Goal: Contribute content: Add original content to the website for others to see

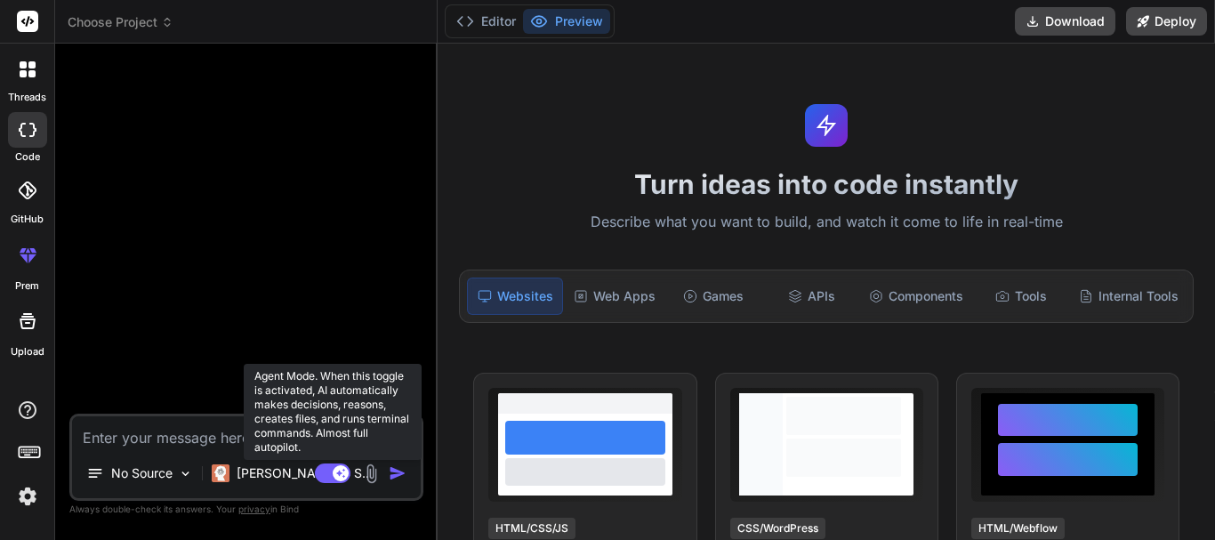
click at [337, 470] on rect at bounding box center [341, 473] width 16 height 16
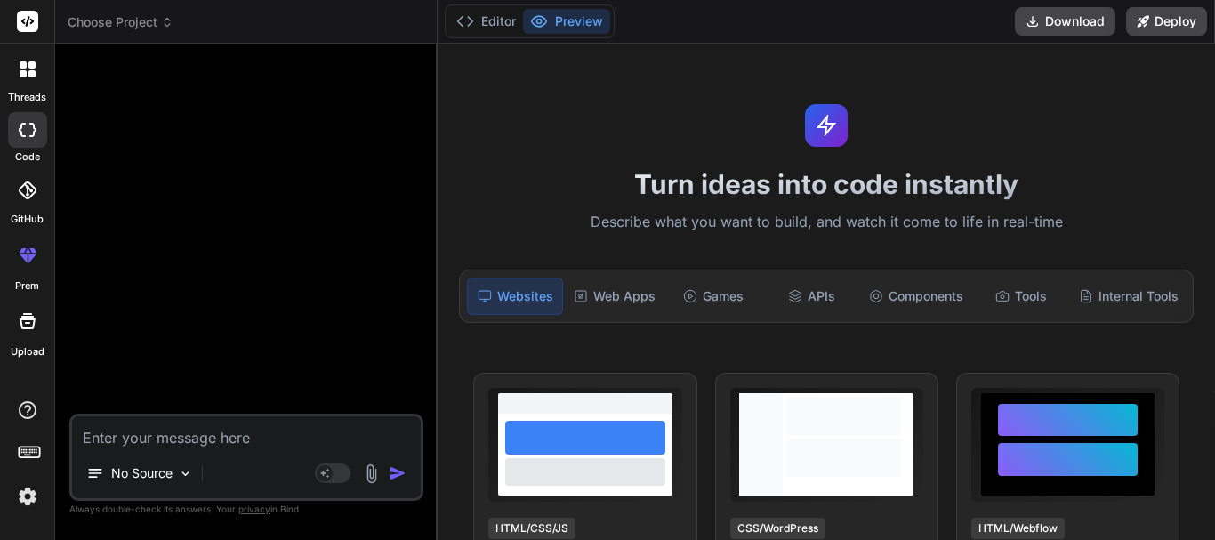
type textarea "x"
click at [235, 438] on textarea at bounding box center [246, 432] width 349 height 32
paste textarea "<div class="form-container"> <form action="" method="post"> <div class="filter-…"
type textarea "<div class="form-container"> <form action="" method="post"> <div class="filter-…"
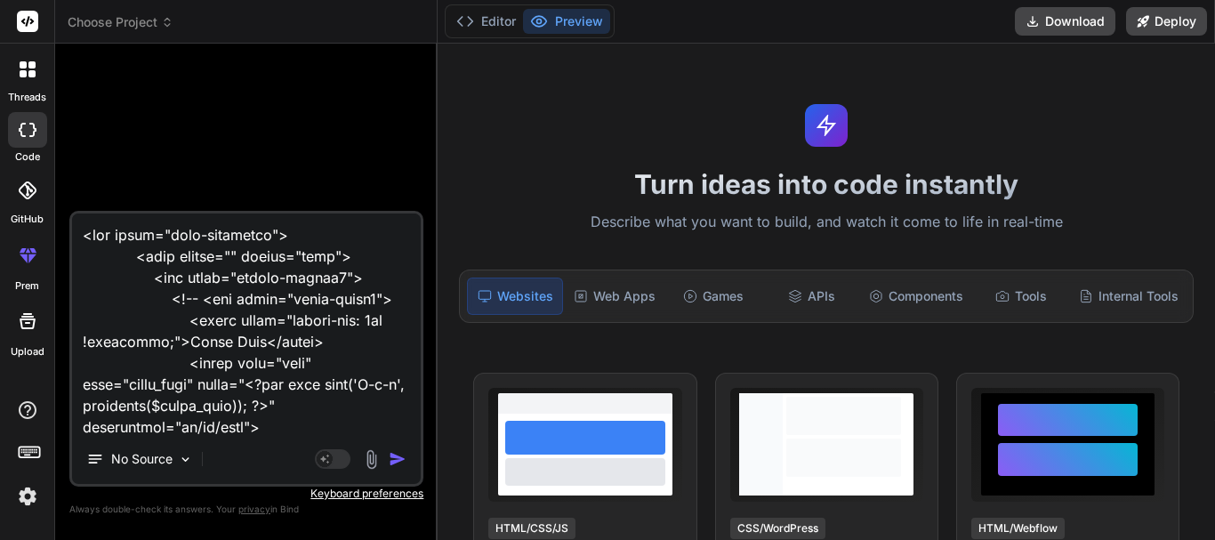
scroll to position [621, 0]
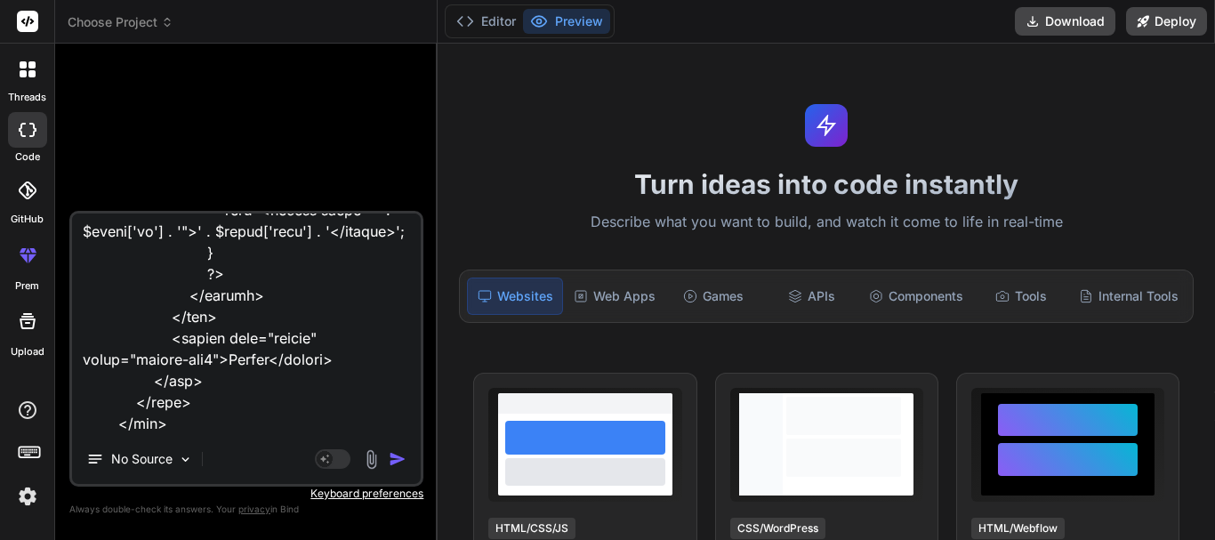
type textarea "x"
type textarea "<div class="form-container"> <form action="" method="post"> <div class="filter-…"
type textarea "x"
click at [246, 435] on div "No Source Agent Mode. When this toggle is activated, AI automatically makes dec…" at bounding box center [246, 349] width 354 height 276
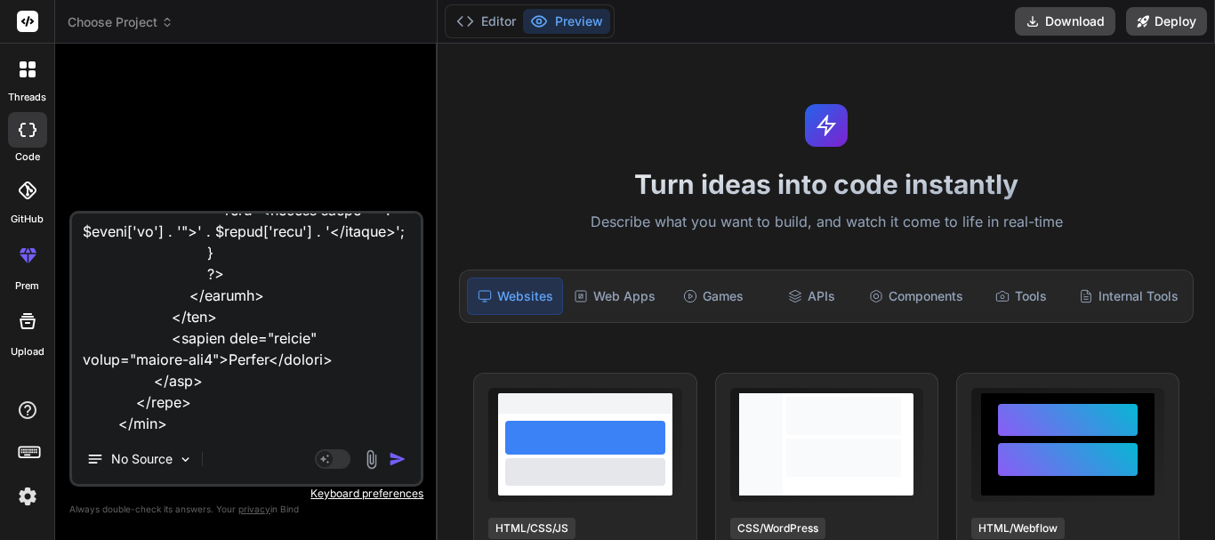
click at [238, 429] on textarea at bounding box center [246, 324] width 349 height 221
paste textarea "public function list_store_items() { $this->custom_lib->page_protect(); $data['…"
type textarea "<div class="form-container"> <form action="" method="post"> <div class="filter-…"
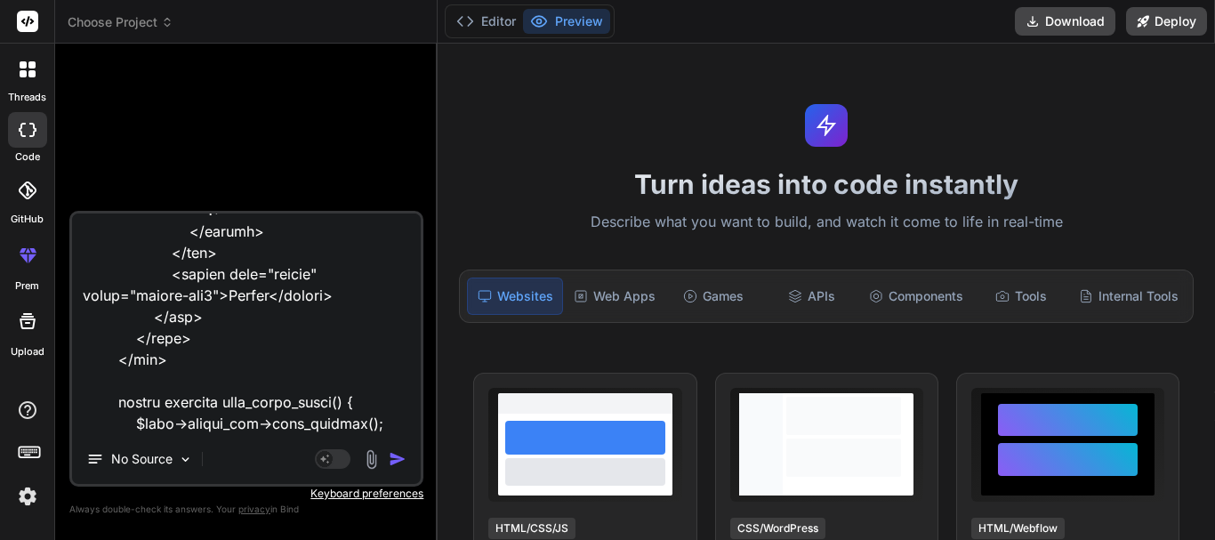
scroll to position [1924, 0]
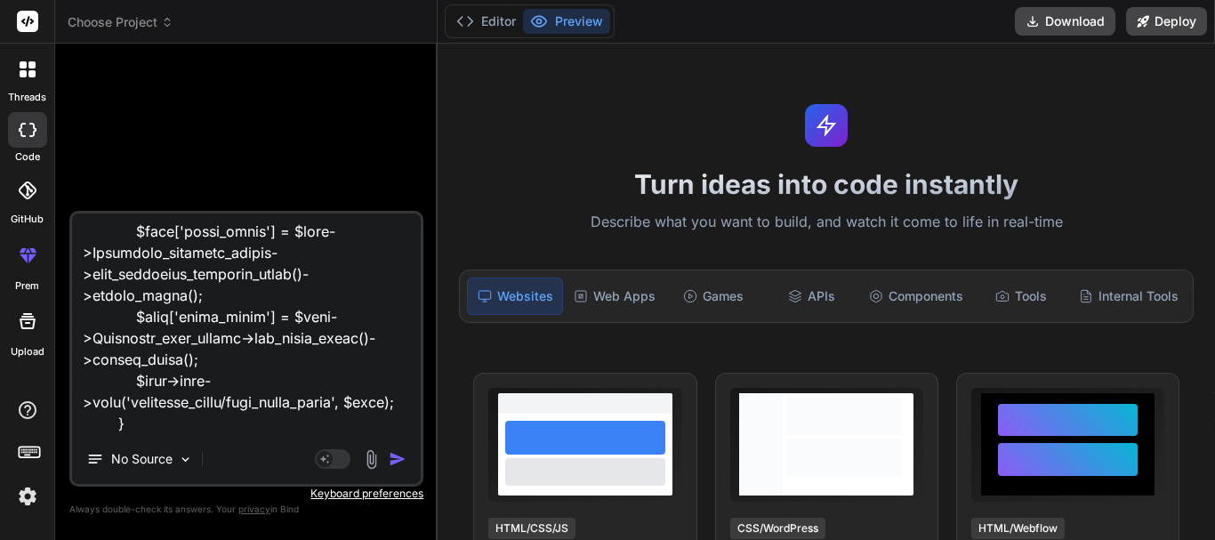
type textarea "x"
type textarea "<div class="form-container"> <form action="" method="post"> <div class="filter-…"
type textarea "x"
type textarea "<div class="form-container"> <form action="" method="post"> <div class="filter-…"
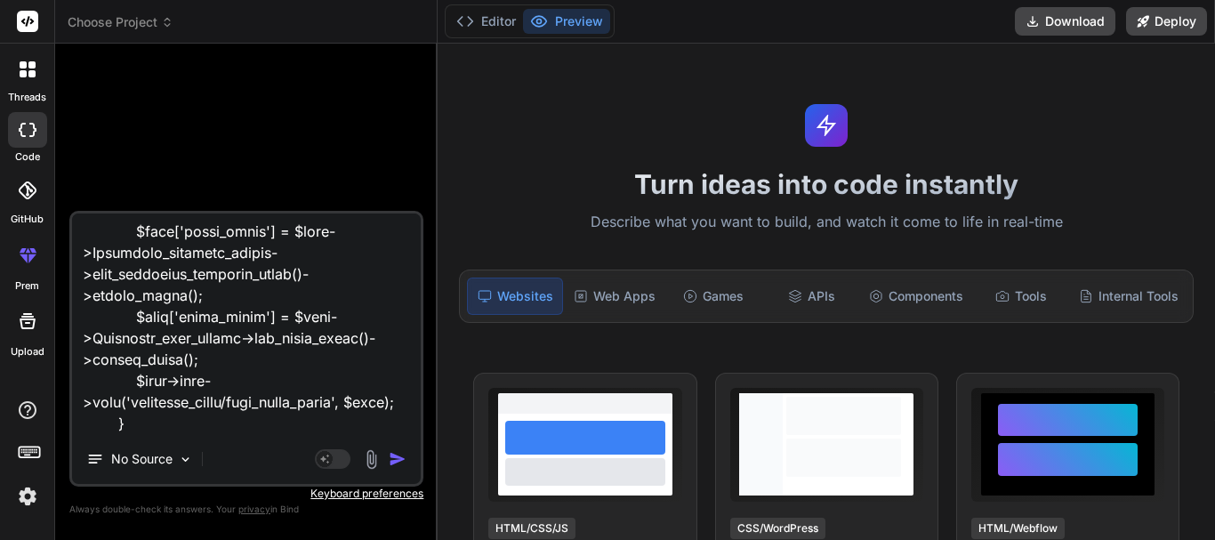
type textarea "x"
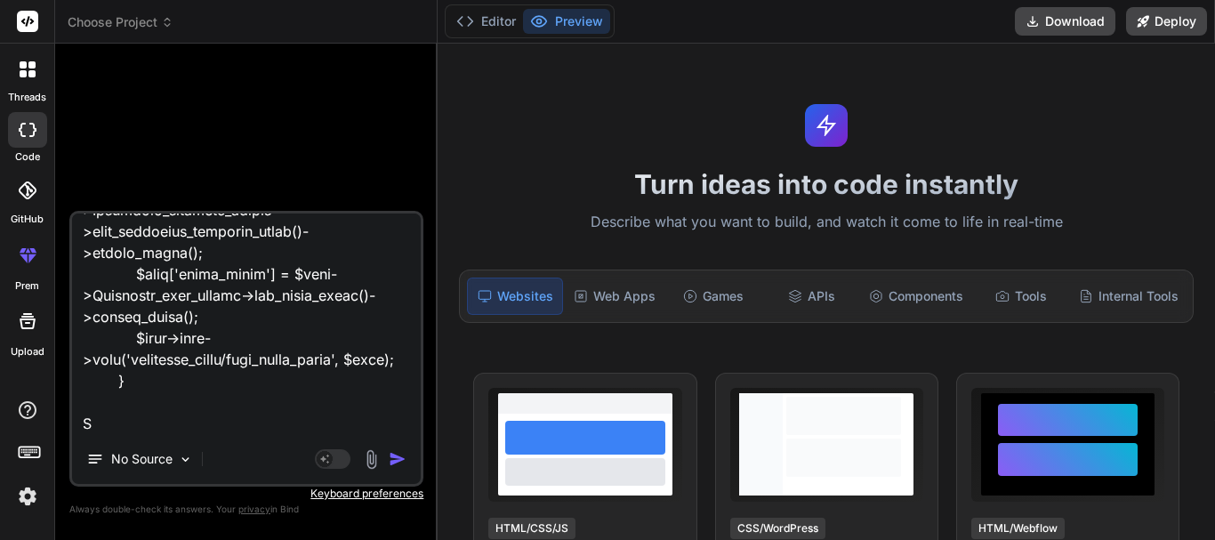
type textarea "<div class="form-container"> <form action="" method="post"> <div class="filter-…"
type textarea "x"
type textarea "<div class="form-container"> <form action="" method="post"> <div class="filter-…"
type textarea "x"
type textarea "<div class="form-container"> <form action="" method="post"> <div class="filter-…"
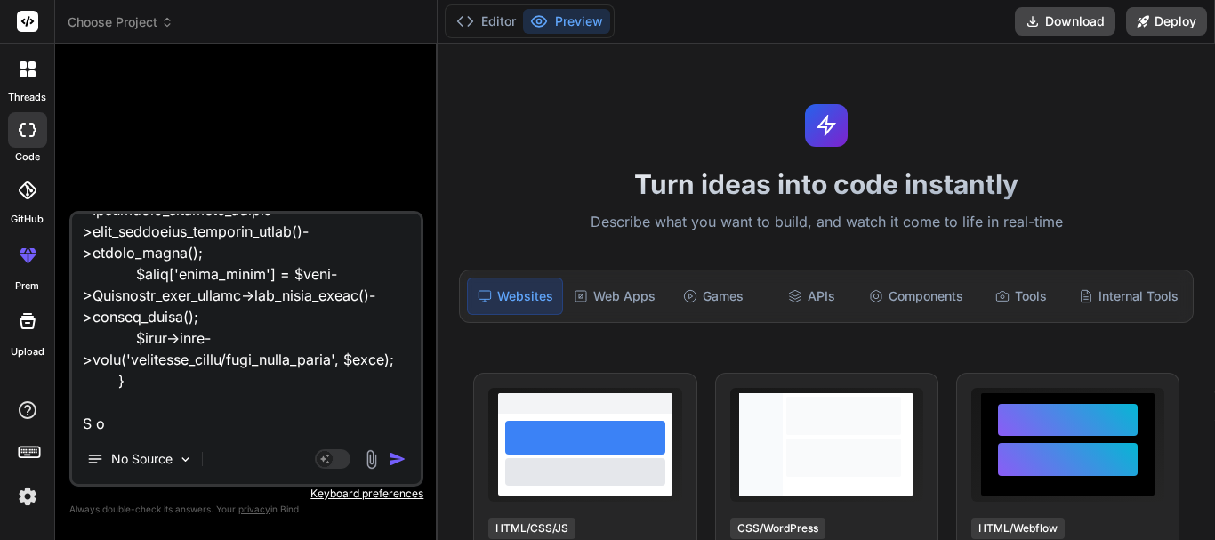
type textarea "x"
type textarea "<div class="form-container"> <form action="" method="post"> <div class="filter-…"
type textarea "x"
type textarea "<div class="form-container"> <form action="" method="post"> <div class="filter-…"
type textarea "x"
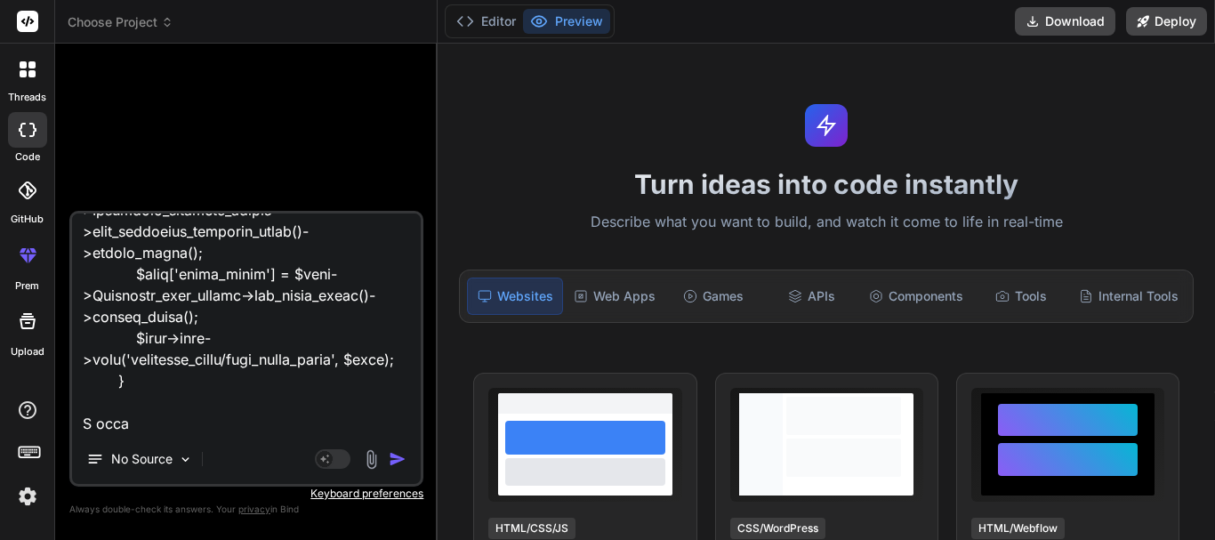
type textarea "<div class="form-container"> <form action="" method="post"> <div class="filter-…"
type textarea "x"
type textarea "<div class="form-container"> <form action="" method="post"> <div class="filter-…"
type textarea "x"
type textarea "<div class="form-container"> <form action="" method="post"> <div class="filter-…"
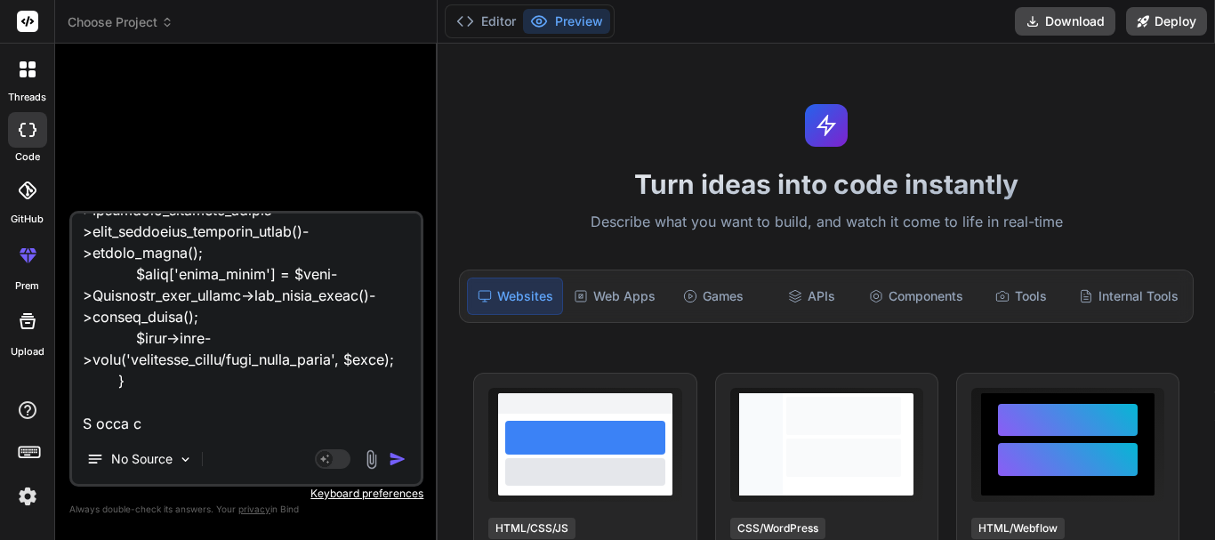
type textarea "x"
type textarea "<div class="form-container"> <form action="" method="post"> <div class="filter-…"
type textarea "x"
type textarea "<div class="form-container"> <form action="" method="post"> <div class="filter-…"
type textarea "x"
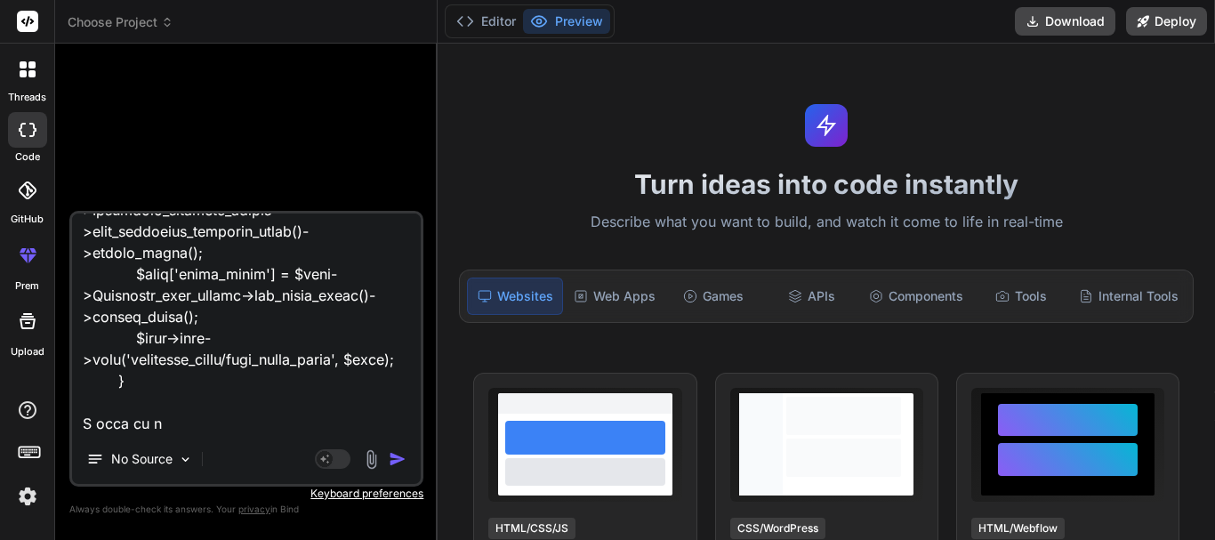
type textarea "<div class="form-container"> <form action="" method="post"> <div class="filter-…"
type textarea "x"
type textarea "<div class="form-container"> <form action="" method="post"> <div class="filter-…"
type textarea "x"
type textarea "<div class="form-container"> <form action="" method="post"> <div class="filter-…"
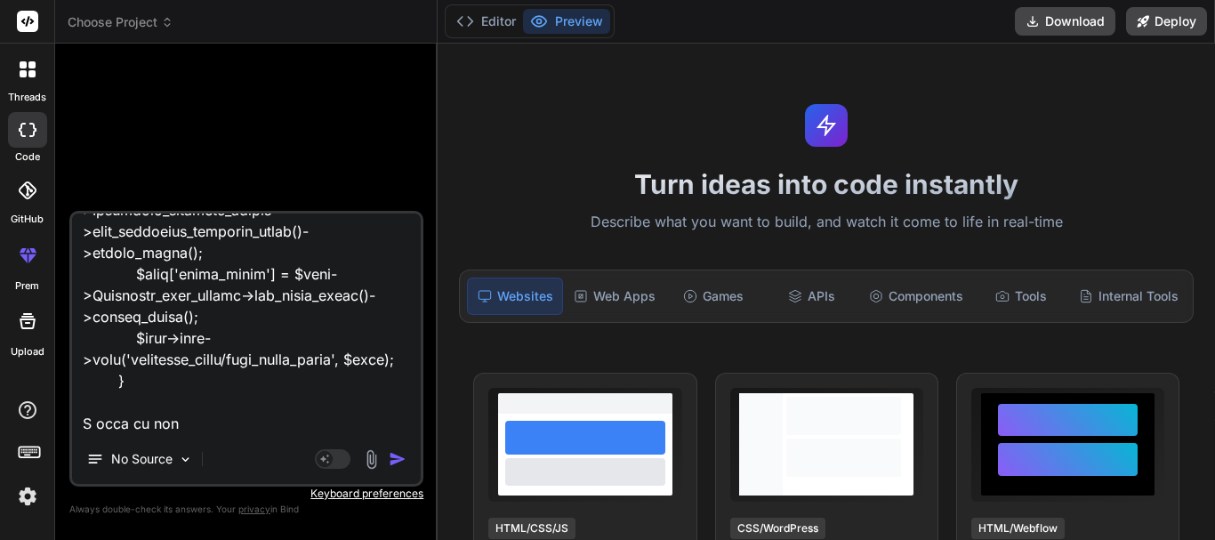
type textarea "x"
type textarea "<div class="form-container"> <form action="" method="post"> <div class="filter-…"
type textarea "x"
type textarea "<div class="form-container"> <form action="" method="post"> <div class="filter-…"
type textarea "x"
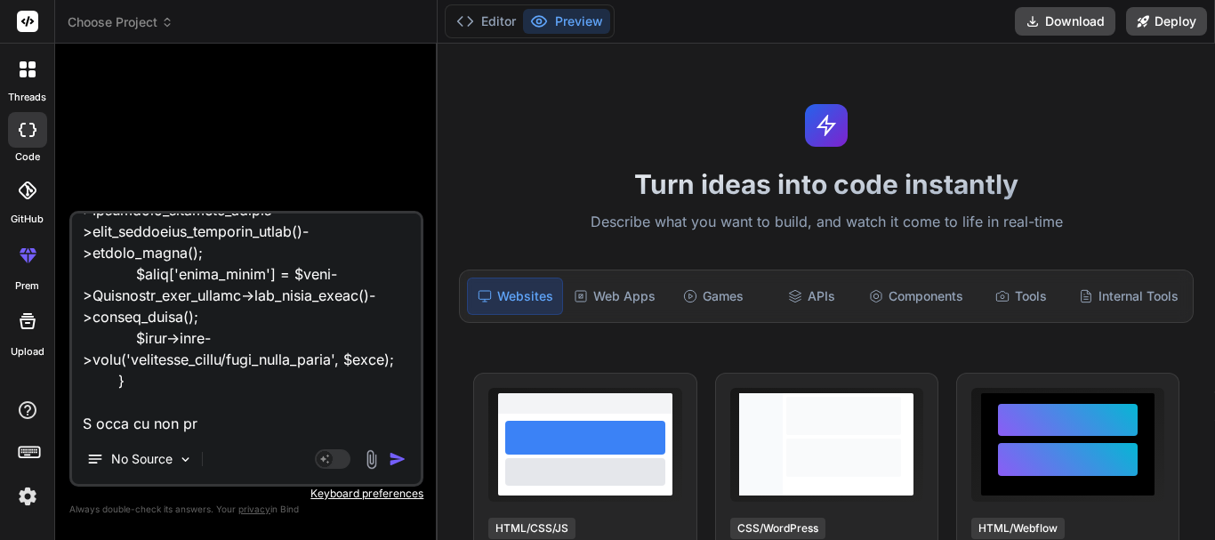
type textarea "<div class="form-container"> <form action="" method="post"> <div class="filter-…"
type textarea "x"
type textarea "<div class="form-container"> <form action="" method="post"> <div class="filter-…"
type textarea "x"
type textarea "<div class="form-container"> <form action="" method="post"> <div class="filter-…"
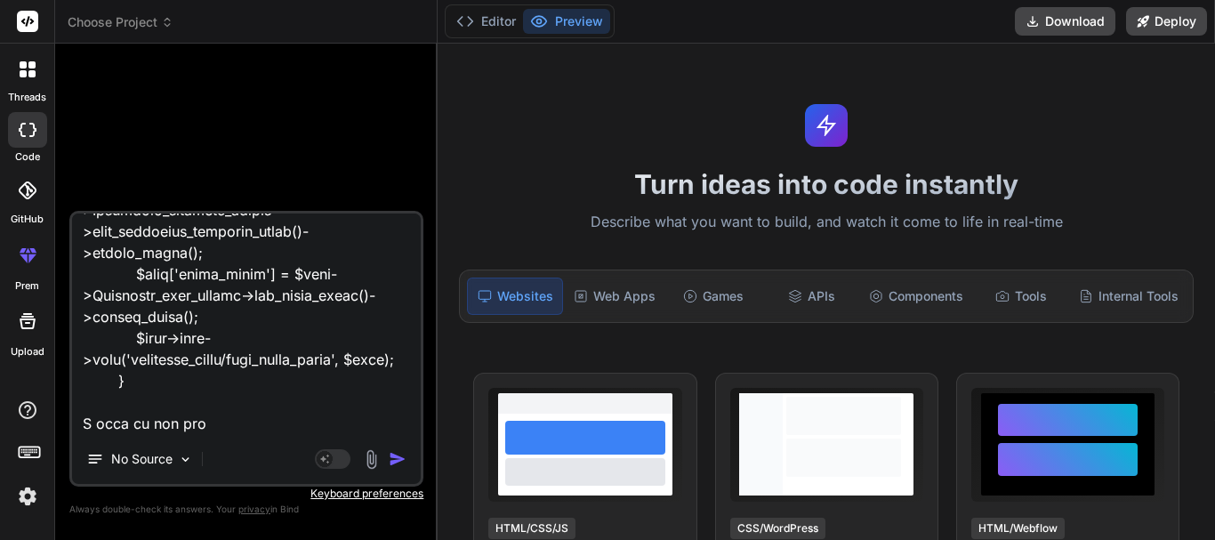
type textarea "x"
type textarea "<div class="form-container"> <form action="" method="post"> <div class="filter-…"
type textarea "x"
type textarea "<div class="form-container"> <form action="" method="post"> <div class="filter-…"
type textarea "x"
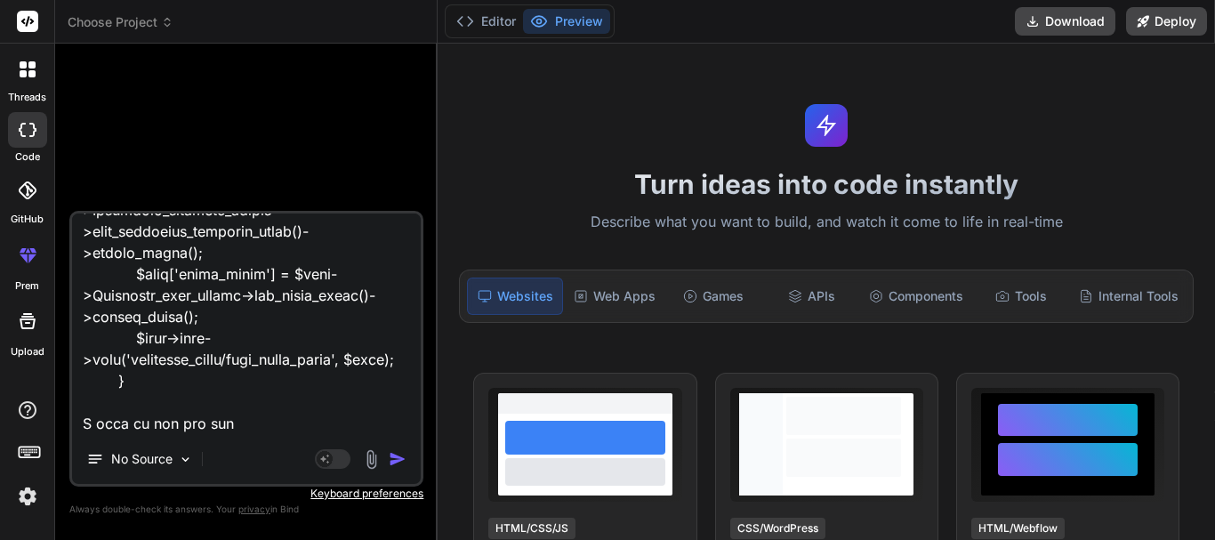
type textarea "<div class="form-container"> <form action="" method="post"> <div class="filter-…"
type textarea "x"
type textarea "<div class="form-container"> <form action="" method="post"> <div class="filter-…"
type textarea "x"
type textarea "<div class="form-container"> <form action="" method="post"> <div class="filter-…"
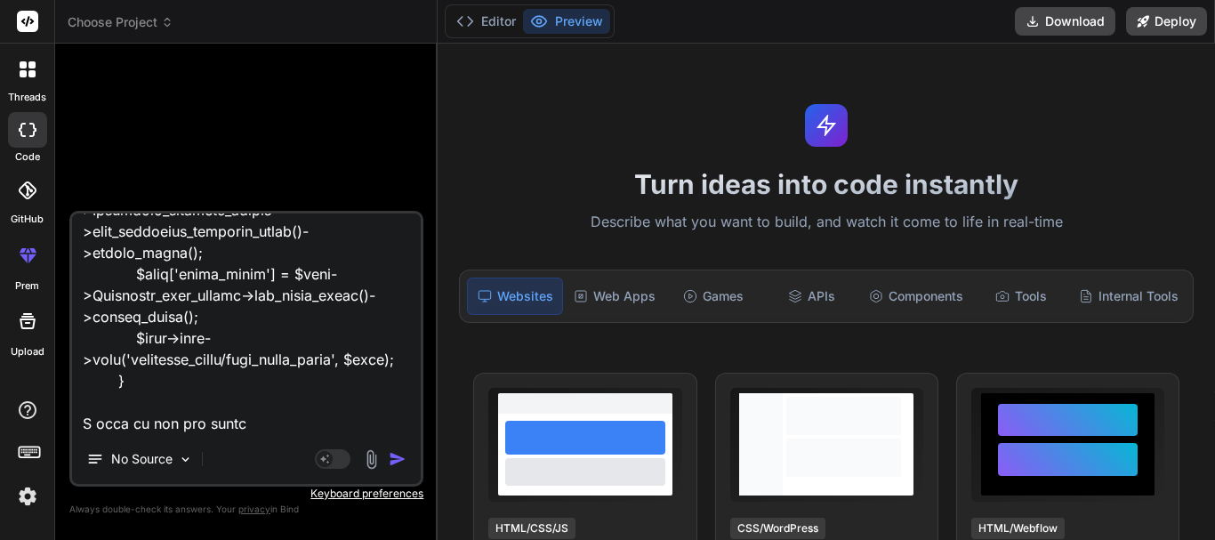
type textarea "x"
type textarea "<div class="form-container"> <form action="" method="post"> <div class="filter-…"
type textarea "x"
type textarea "<div class="form-container"> <form action="" method="post"> <div class="filter-…"
type textarea "x"
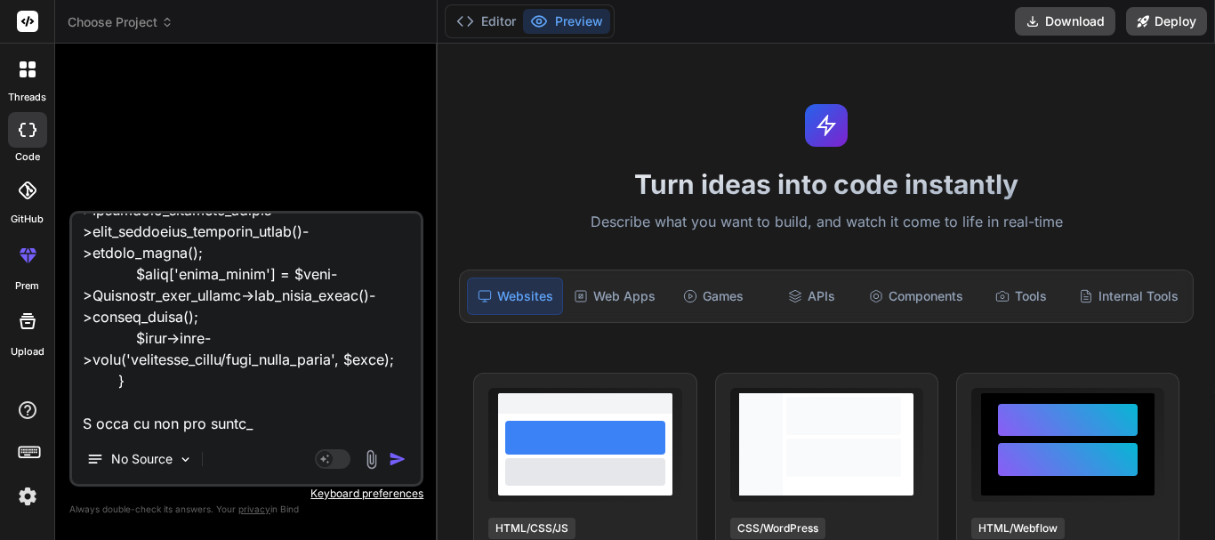
type textarea "<div class="form-container"> <form action="" method="post"> <div class="filter-…"
type textarea "x"
type textarea "<div class="form-container"> <form action="" method="post"> <div class="filter-…"
type textarea "x"
type textarea "<div class="form-container"> <form action="" method="post"> <div class="filter-…"
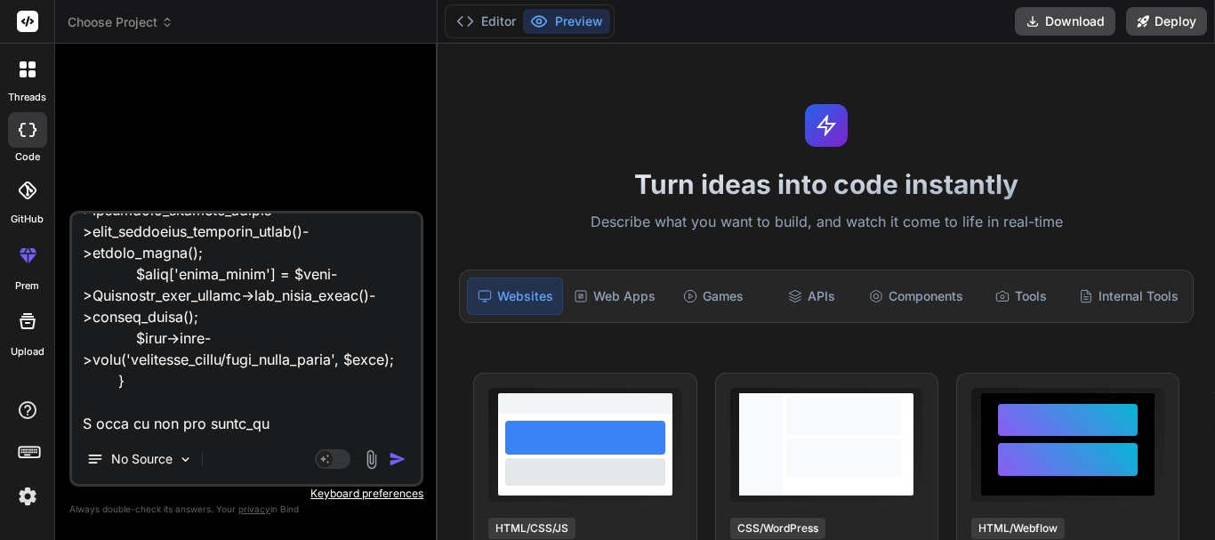
type textarea "x"
type textarea "<div class="form-container"> <form action="" method="post"> <div class="filter-…"
type textarea "x"
type textarea "<div class="form-container"> <form action="" method="post"> <div class="filter-…"
type textarea "x"
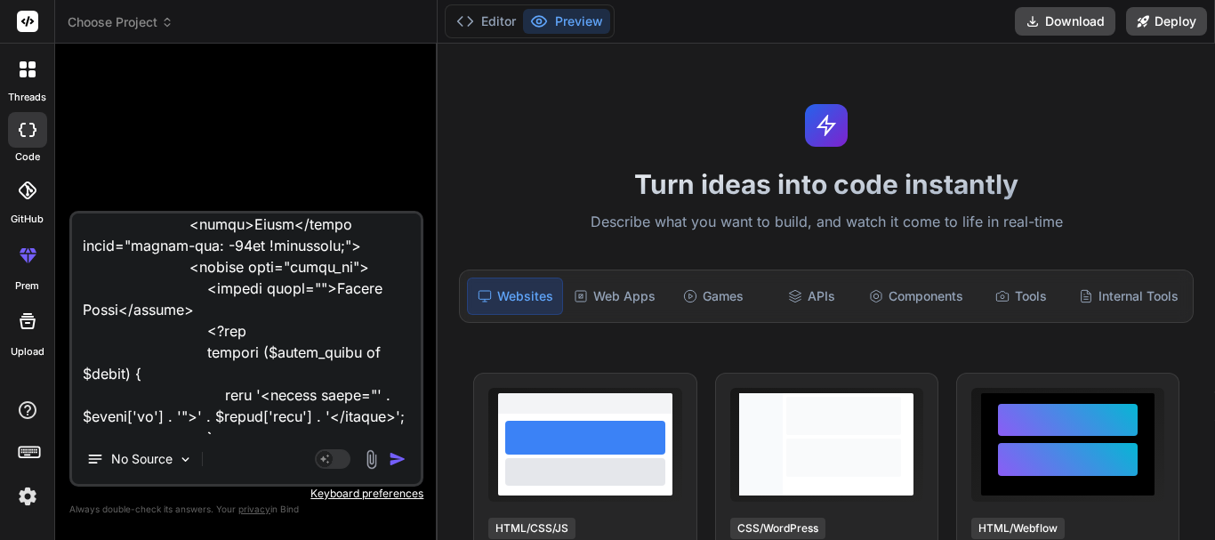
scroll to position [445, 0]
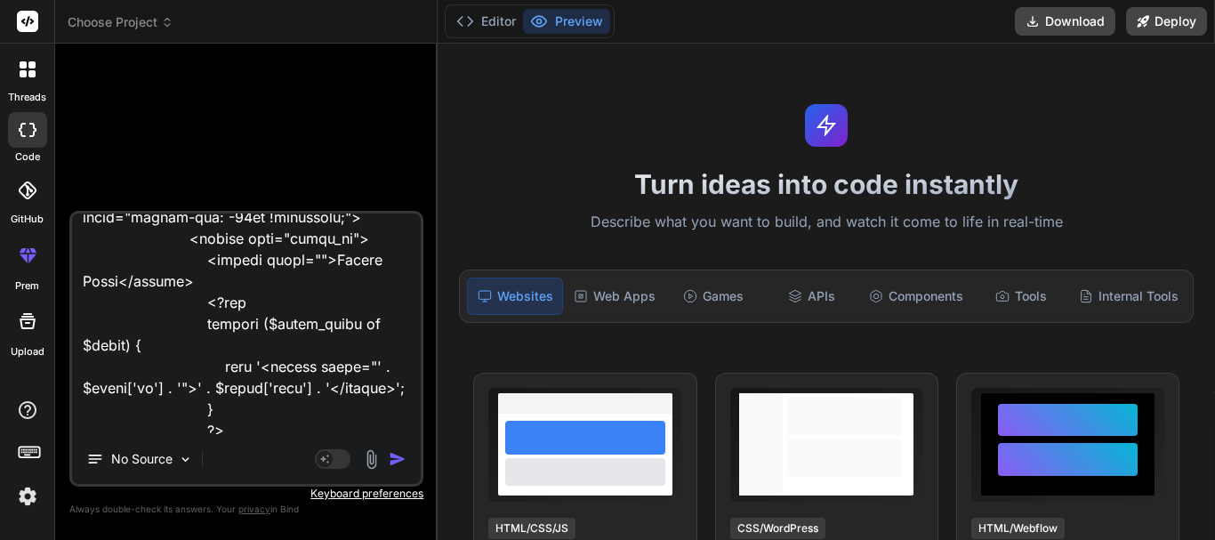
drag, startPoint x: 322, startPoint y: 258, endPoint x: 336, endPoint y: 258, distance: 14.2
click at [336, 258] on textarea at bounding box center [246, 324] width 349 height 221
type textarea "<div class="form-container"> <form action="" method="post"> <div class="filter-…"
type textarea "x"
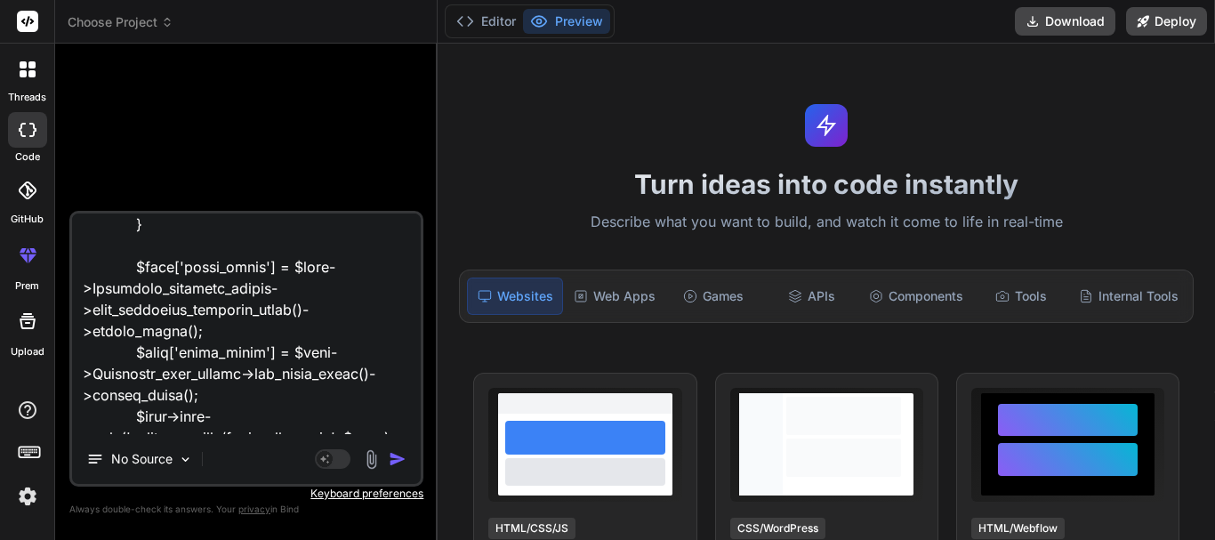
scroll to position [1968, 0]
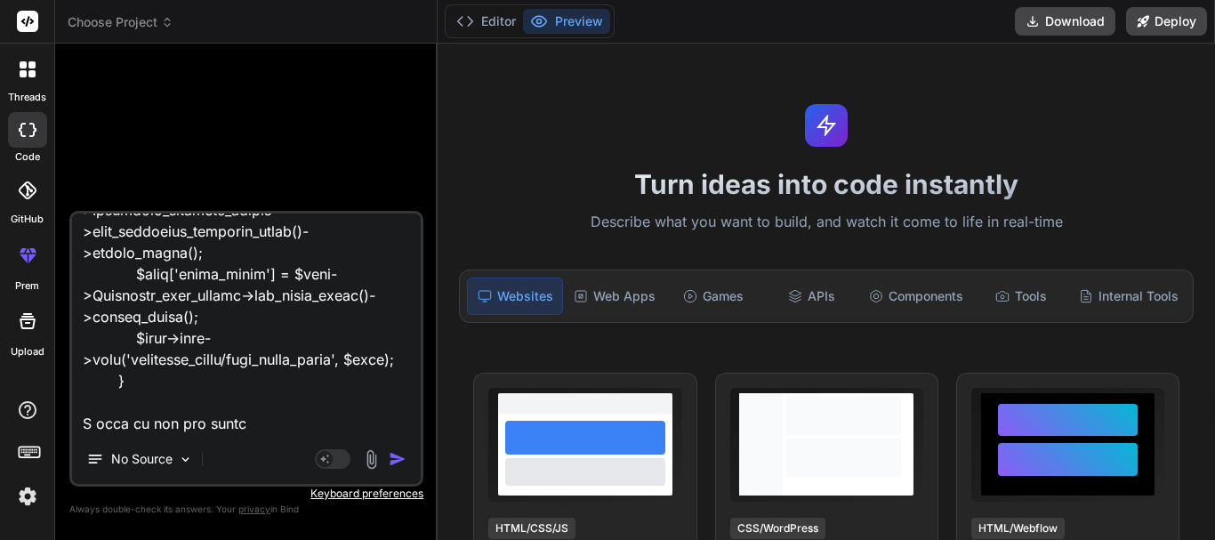
click at [284, 427] on textarea at bounding box center [246, 324] width 349 height 221
type textarea "<div class="form-container"> <form action="" method="post"> <div class="filter-…"
type textarea "x"
type textarea "<div class="form-container"> <form action="" method="post"> <div class="filter-…"
type textarea "x"
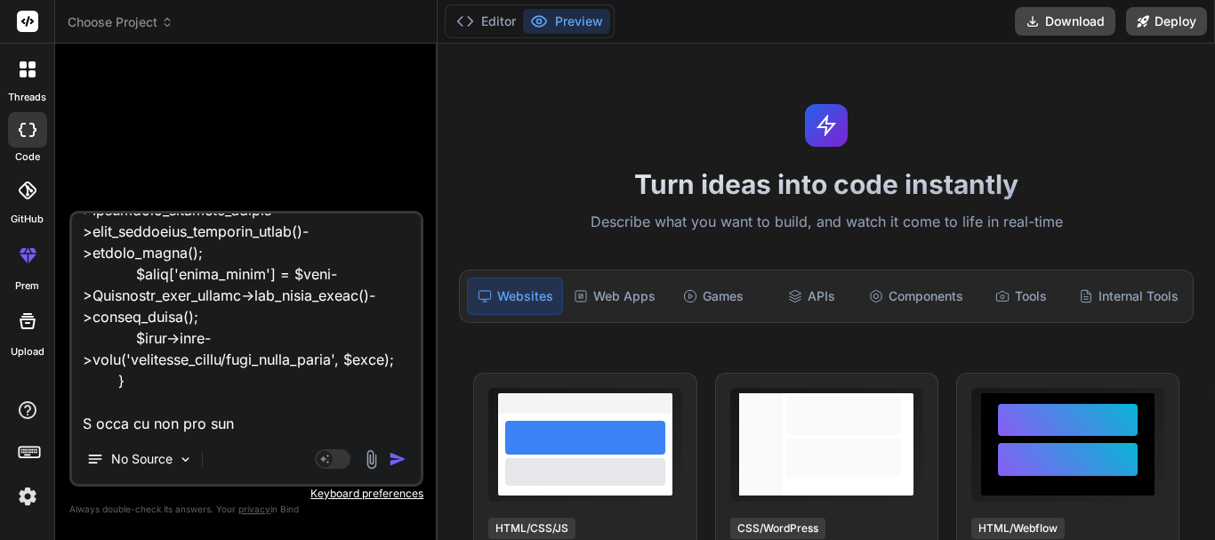
type textarea "<div class="form-container"> <form action="" method="post"> <div class="filter-…"
type textarea "x"
type textarea "<div class="form-container"> <form action="" method="post"> <div class="filter-…"
type textarea "x"
type textarea "<div class="form-container"> <form action="" method="post"> <div class="filter-…"
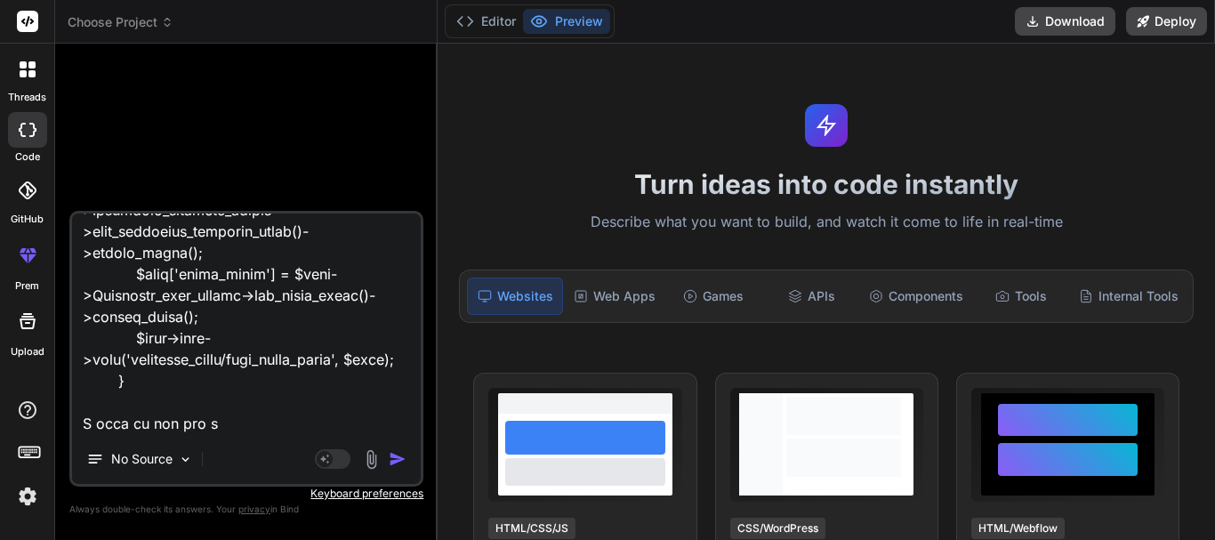
type textarea "x"
type textarea "<div class="form-container"> <form action="" method="post"> <div class="filter-…"
type textarea "x"
type textarea "<div class="form-container"> <form action="" method="post"> <div class="filter-…"
type textarea "x"
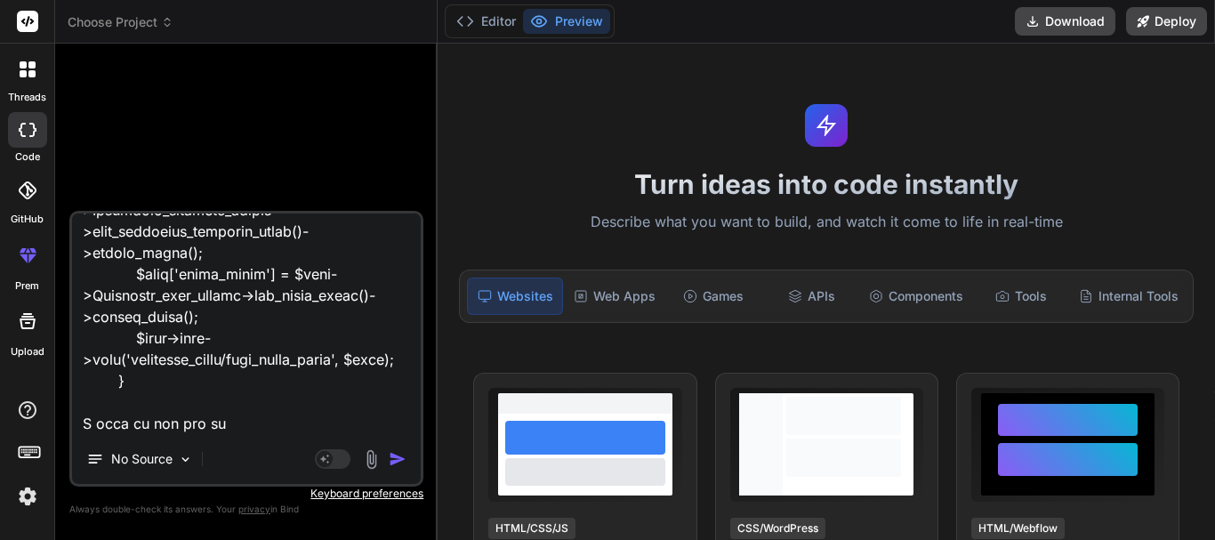
type textarea "<div class="form-container"> <form action="" method="post"> <div class="filter-…"
type textarea "x"
type textarea "<div class="form-container"> <form action="" method="post"> <div class="filter-…"
type textarea "x"
type textarea "<div class="form-container"> <form action="" method="post"> <div class="filter-…"
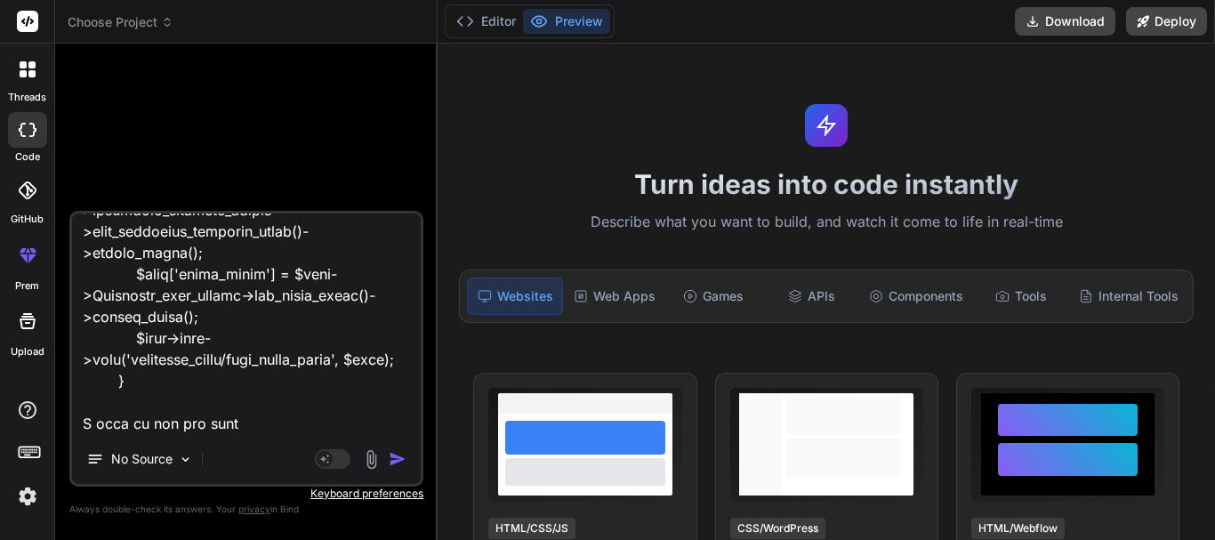
type textarea "x"
type textarea "<div class="form-container"> <form action="" method="post"> <div class="filter-…"
type textarea "x"
type textarea "<div class="form-container"> <form action="" method="post"> <div class="filter-…"
type textarea "x"
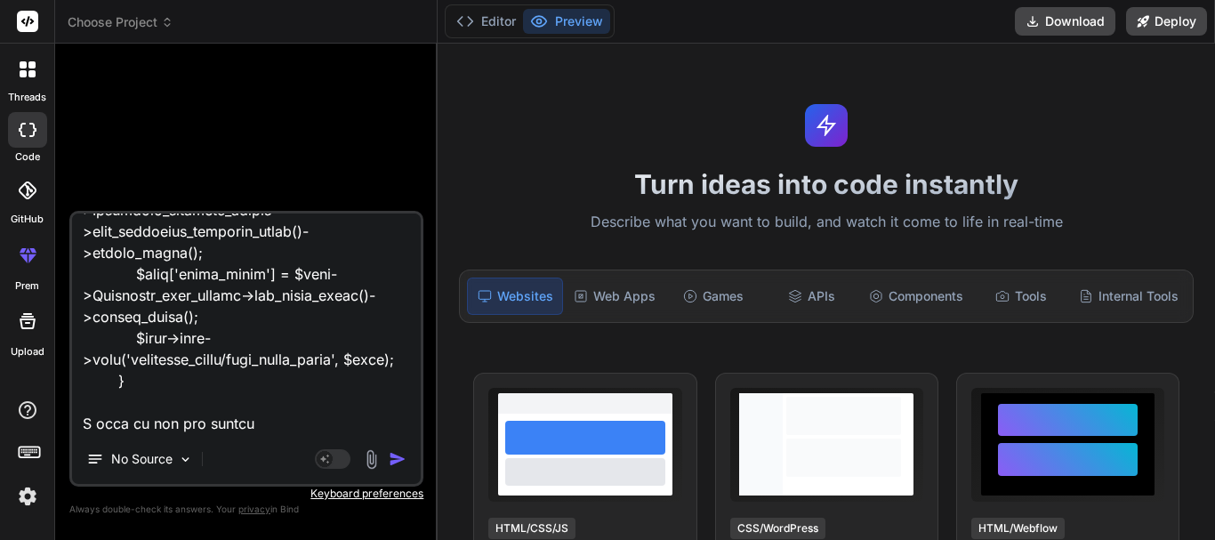
type textarea "<div class="form-container"> <form action="" method="post"> <div class="filter-…"
type textarea "x"
type textarea "<div class="form-container"> <form action="" method="post"> <div class="filter-…"
type textarea "x"
type textarea "<div class="form-container"> <form action="" method="post"> <div class="filter-…"
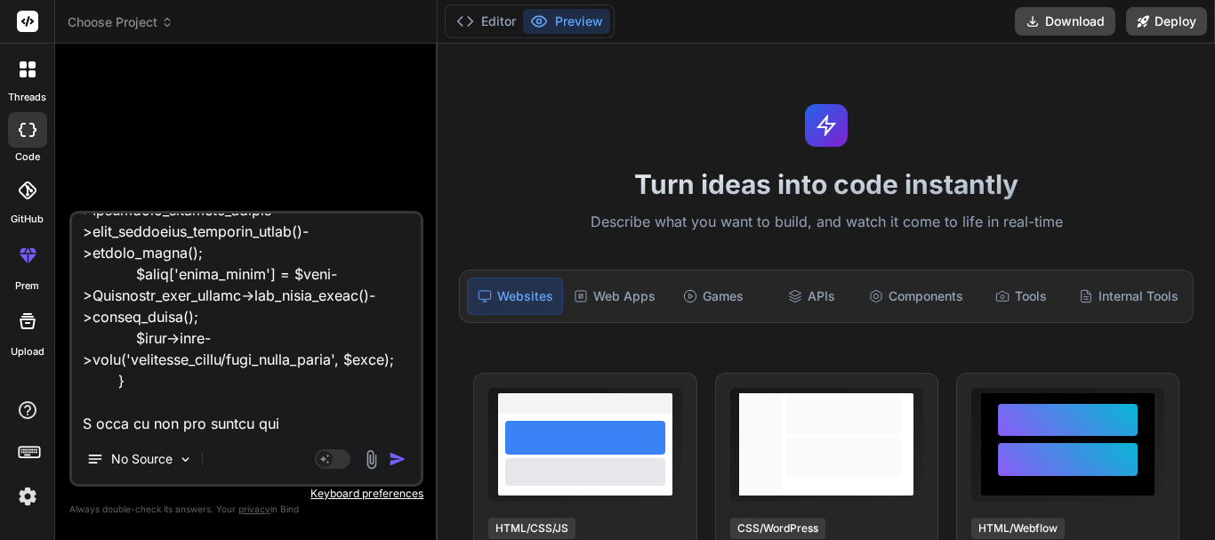
type textarea "x"
type textarea "<div class="form-container"> <form action="" method="post"> <div class="filter-…"
type textarea "x"
type textarea "<div class="form-container"> <form action="" method="post"> <div class="filter-…"
type textarea "x"
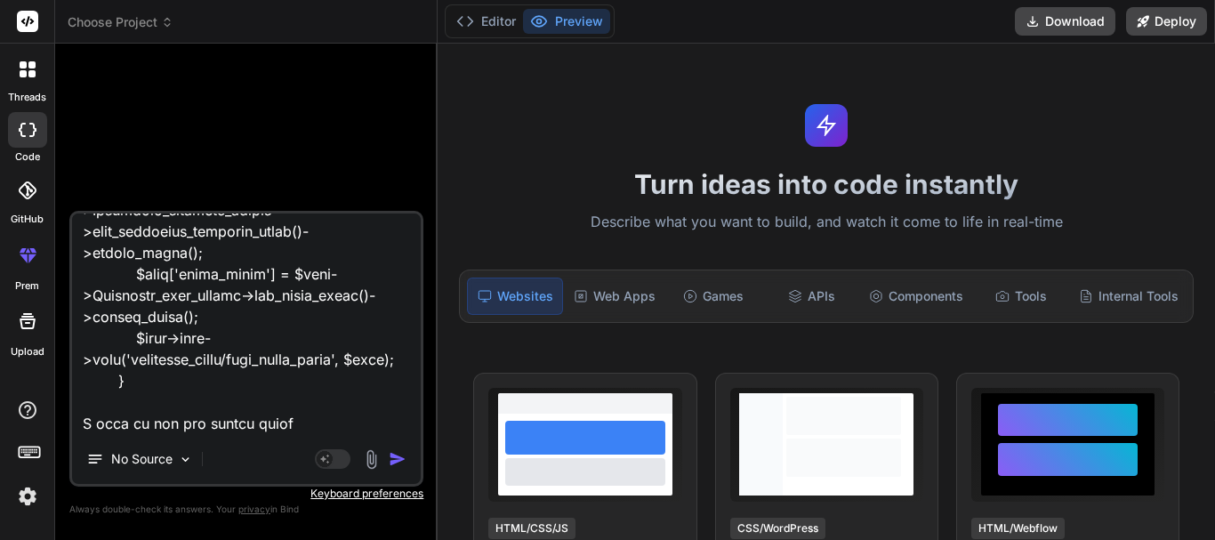
type textarea "<div class="form-container"> <form action="" method="post"> <div class="filter-…"
type textarea "x"
type textarea "<div class="form-container"> <form action="" method="post"> <div class="filter-…"
type textarea "x"
type textarea "<div class="form-container"> <form action="" method="post"> <div class="filter-…"
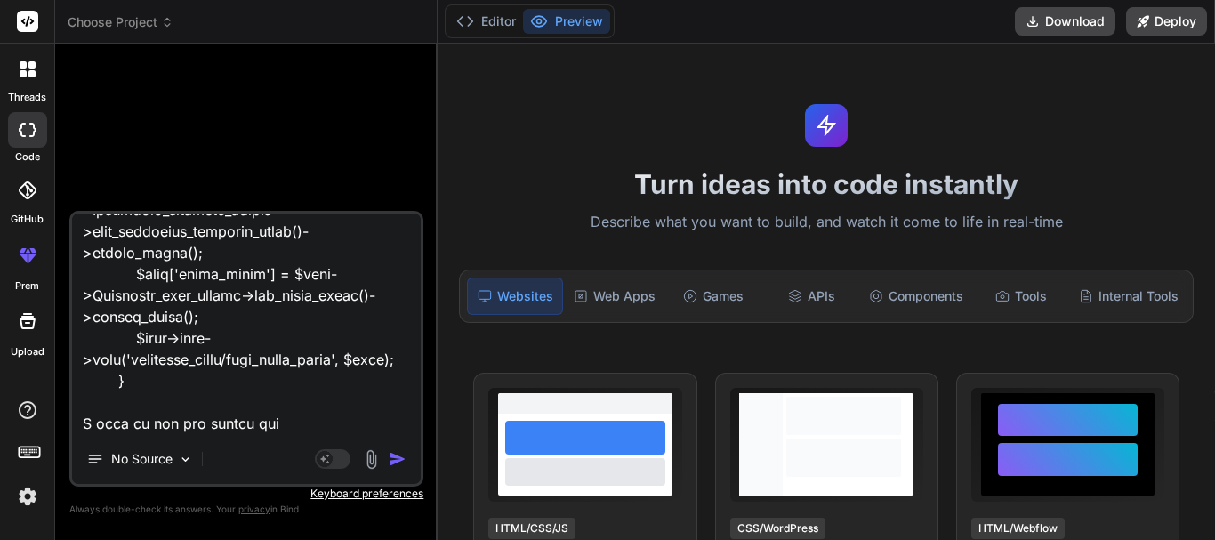
type textarea "x"
type textarea "<div class="form-container"> <form action="" method="post"> <div class="filter-…"
type textarea "x"
type textarea "<div class="form-container"> <form action="" method="post"> <div class="filter-…"
type textarea "x"
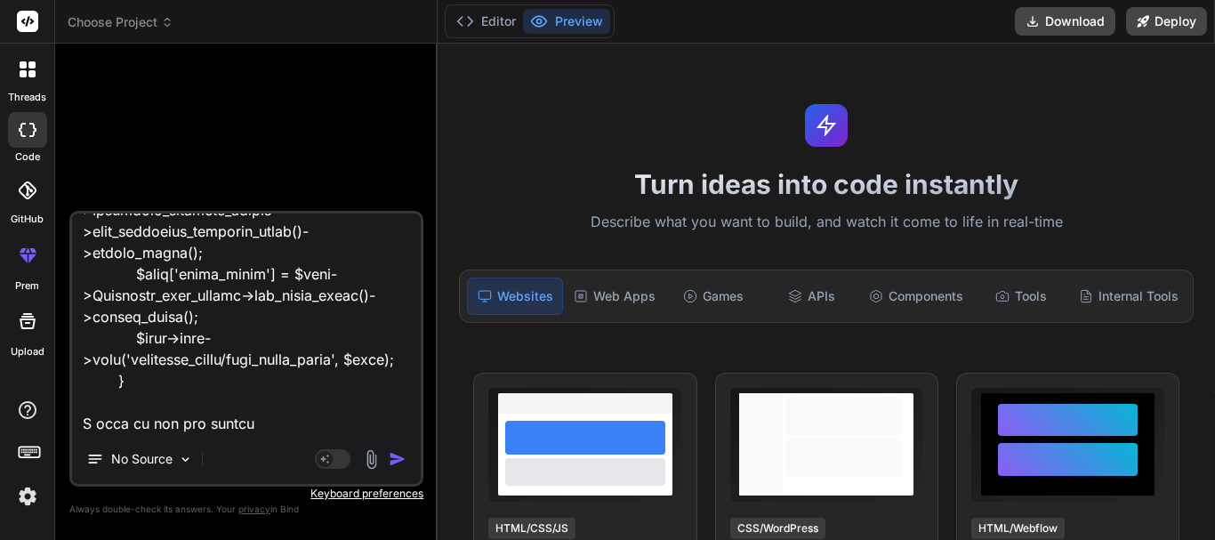
type textarea "<div class="form-container"> <form action="" method="post"> <div class="filter-…"
type textarea "x"
type textarea "<div class="form-container"> <form action="" method="post"> <div class="filter-…"
type textarea "x"
type textarea "<div class="form-container"> <form action="" method="post"> <div class="filter-…"
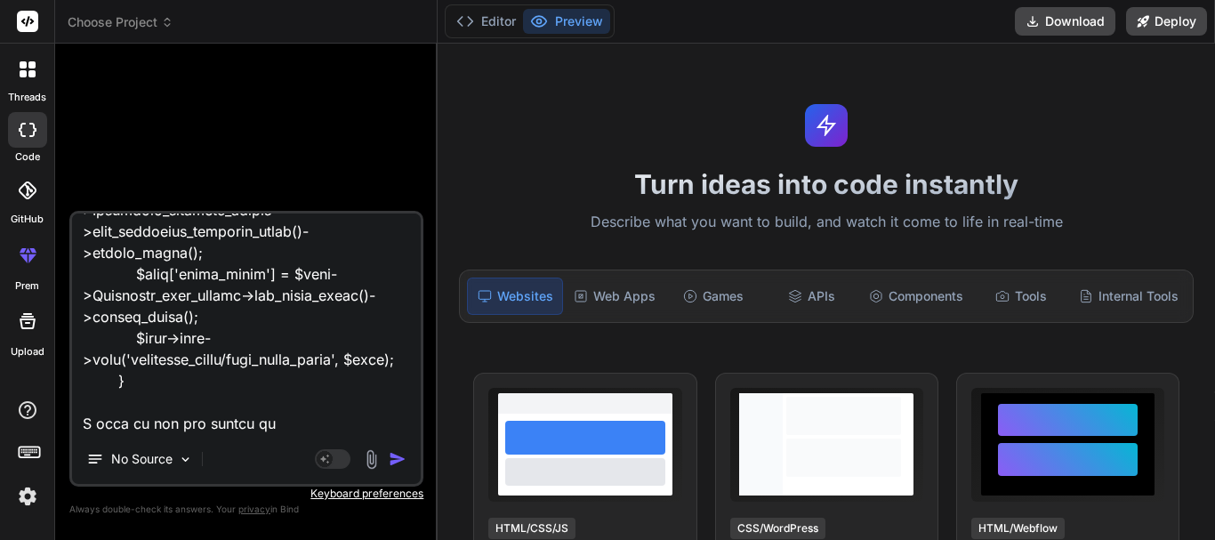
type textarea "x"
type textarea "<div class="form-container"> <form action="" method="post"> <div class="filter-…"
type textarea "x"
type textarea "<div class="form-container"> <form action="" method="post"> <div class="filter-…"
type textarea "x"
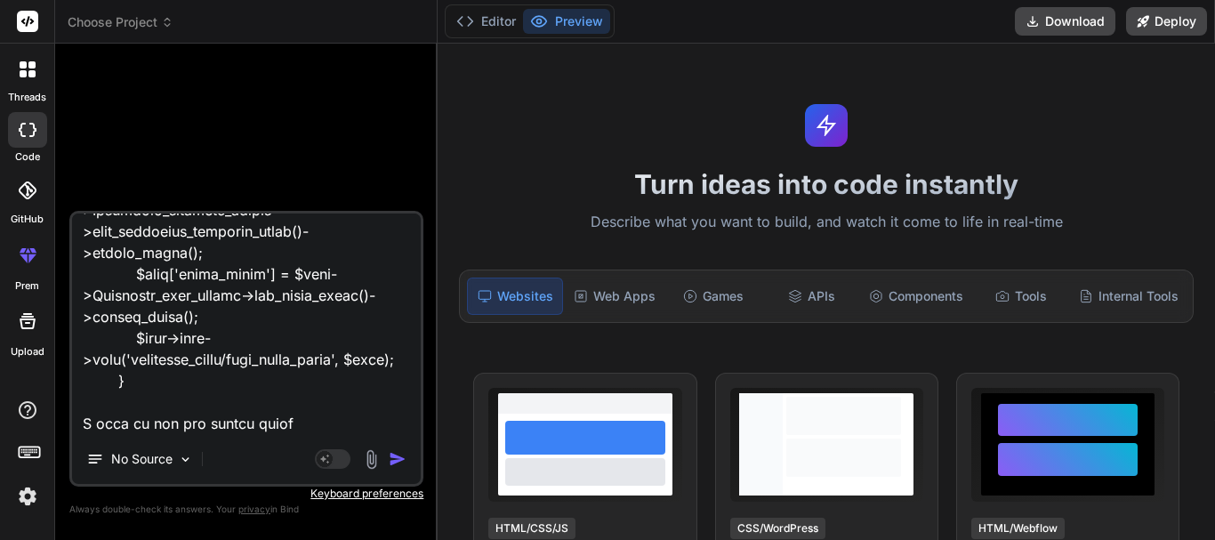
type textarea "<div class="form-container"> <form action="" method="post"> <div class="filter-…"
type textarea "x"
type textarea "<div class="form-container"> <form action="" method="post"> <div class="filter-…"
type textarea "x"
type textarea "<div class="form-container"> <form action="" method="post"> <div class="filter-…"
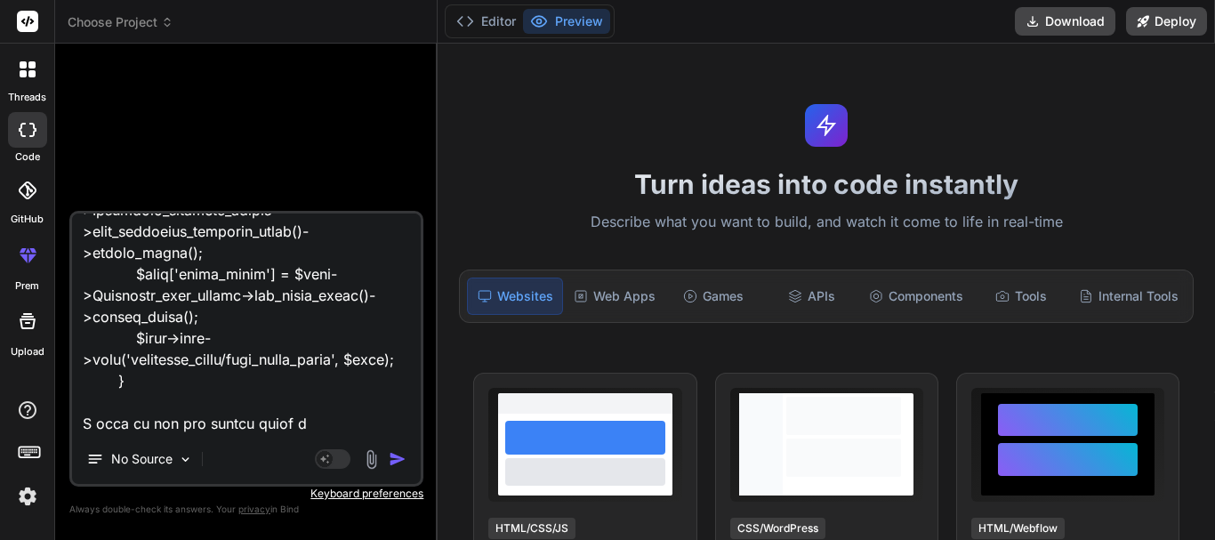
type textarea "x"
type textarea "<div class="form-container"> <form action="" method="post"> <div class="filter-…"
type textarea "x"
type textarea "<div class="form-container"> <form action="" method="post"> <div class="filter-…"
type textarea "x"
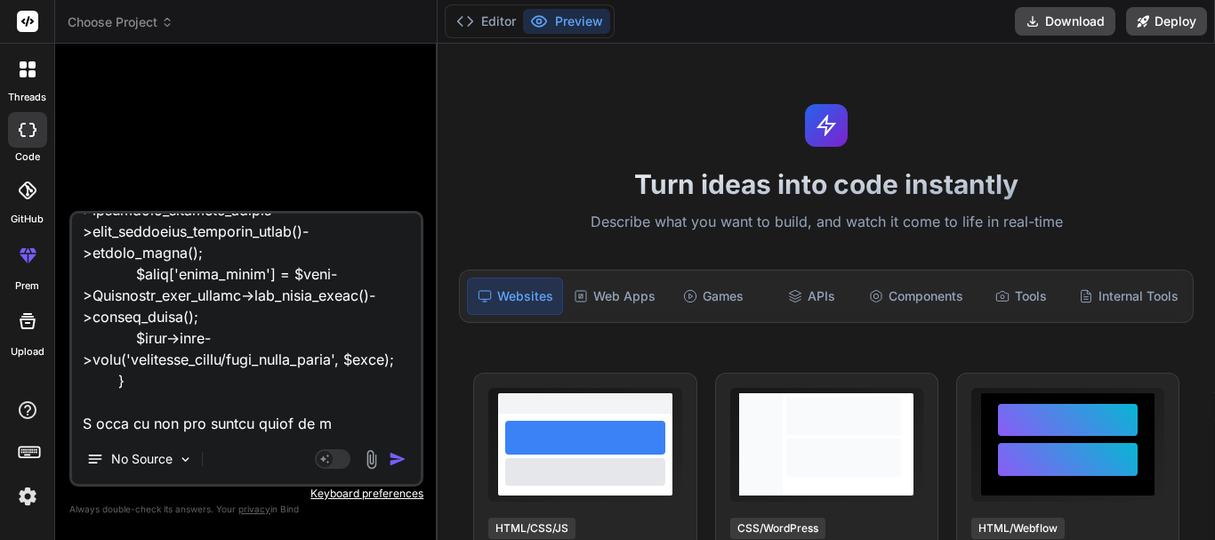
type textarea "<div class="form-container"> <form action="" method="post"> <div class="filter-…"
type textarea "x"
type textarea "<div class="form-container"> <form action="" method="post"> <div class="filter-…"
type textarea "x"
type textarea "<div class="form-container"> <form action="" method="post"> <div class="filter-…"
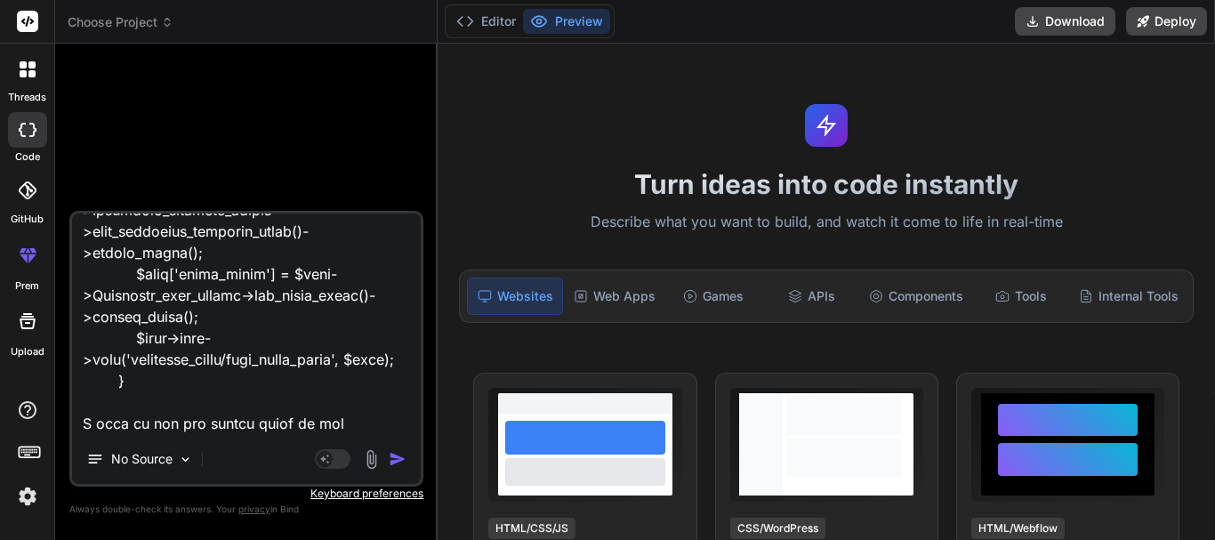
type textarea "x"
type textarea "<div class="form-container"> <form action="" method="post"> <div class="filter-…"
type textarea "x"
type textarea "<div class="form-container"> <form action="" method="post"> <div class="filter-…"
type textarea "x"
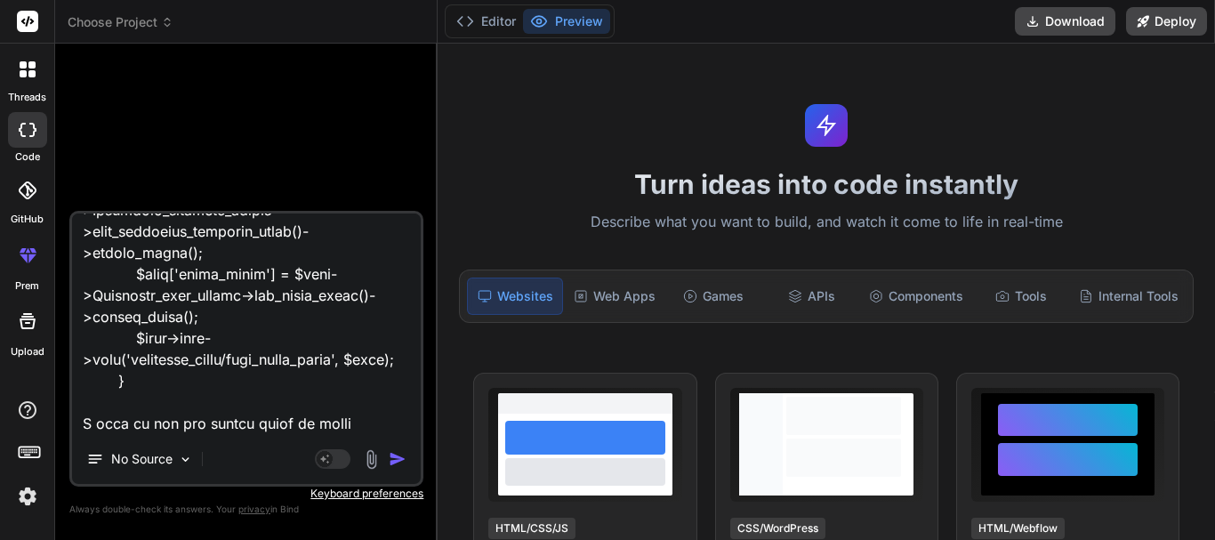
type textarea "<div class="form-container"> <form action="" method="post"> <div class="filter-…"
type textarea "x"
type textarea "<div class="form-container"> <form action="" method="post"> <div class="filter-…"
type textarea "x"
type textarea "<div class="form-container"> <form action="" method="post"> <div class="filter-…"
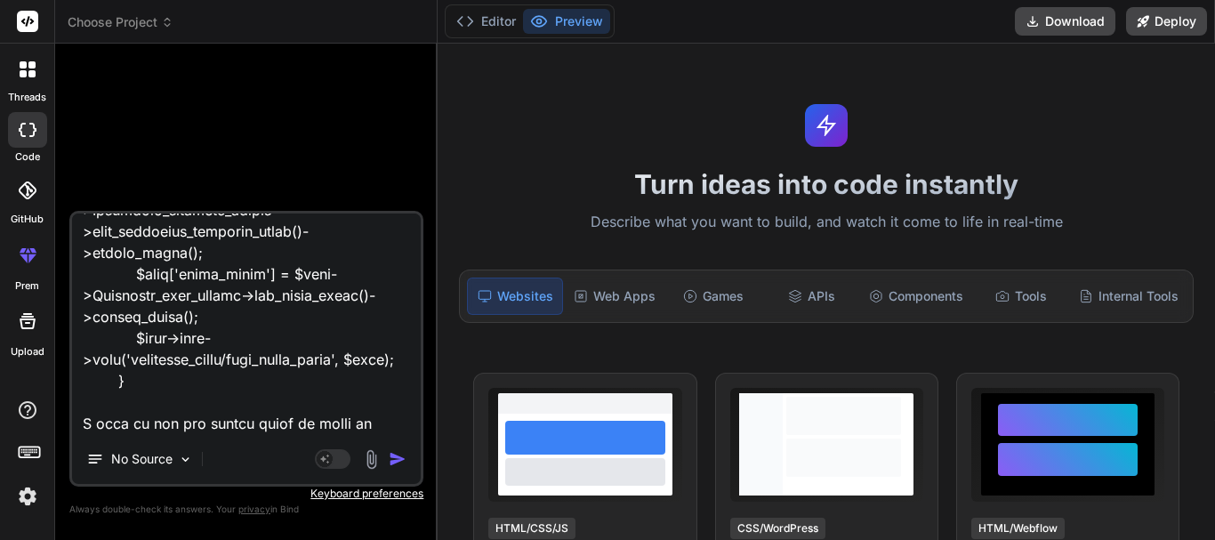
type textarea "x"
type textarea "<div class="form-container"> <form action="" method="post"> <div class="filter-…"
type textarea "x"
type textarea "<div class="form-container"> <form action="" method="post"> <div class="filter-…"
type textarea "x"
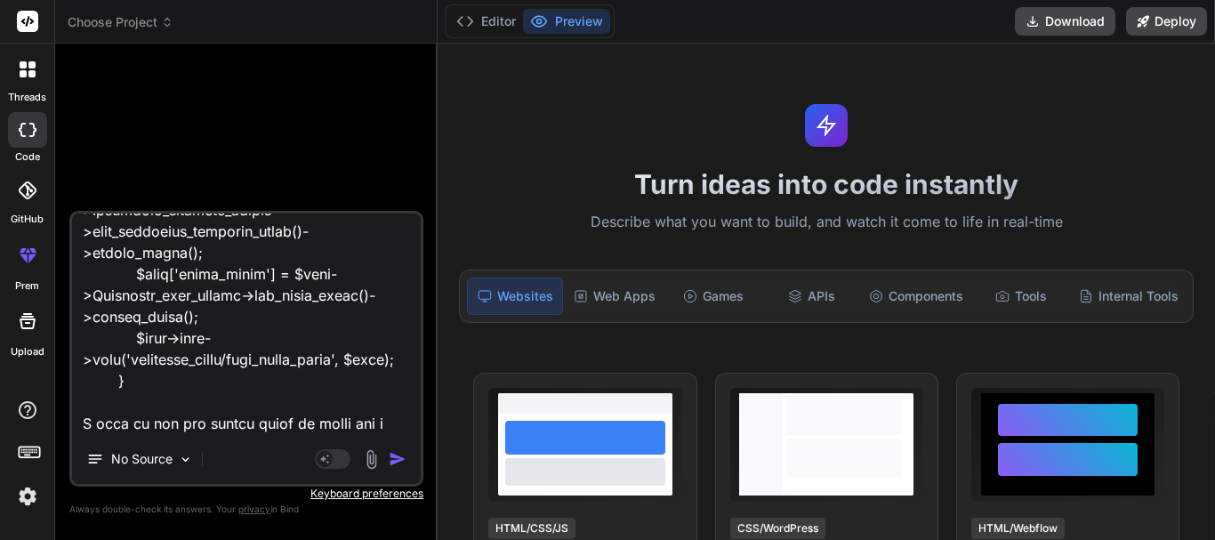
type textarea "<div class="form-container"> <form action="" method="post"> <div class="filter-…"
type textarea "x"
type textarea "<div class="form-container"> <form action="" method="post"> <div class="filter-…"
type textarea "x"
type textarea "<div class="form-container"> <form action="" method="post"> <div class="filter-…"
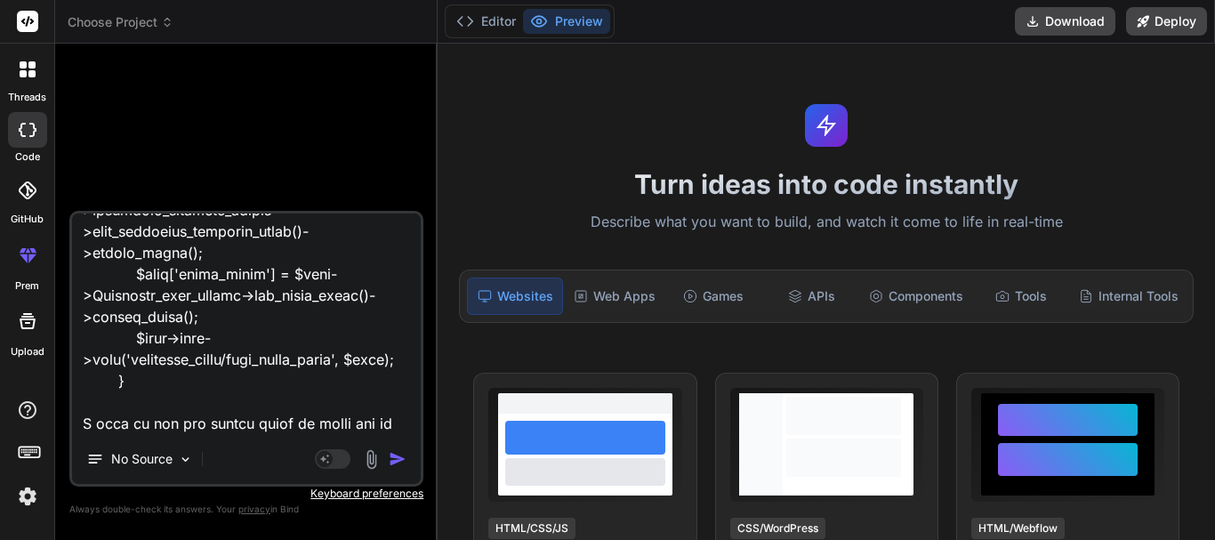
type textarea "x"
type textarea "<div class="form-container"> <form action="" method="post"> <div class="filter-…"
type textarea "x"
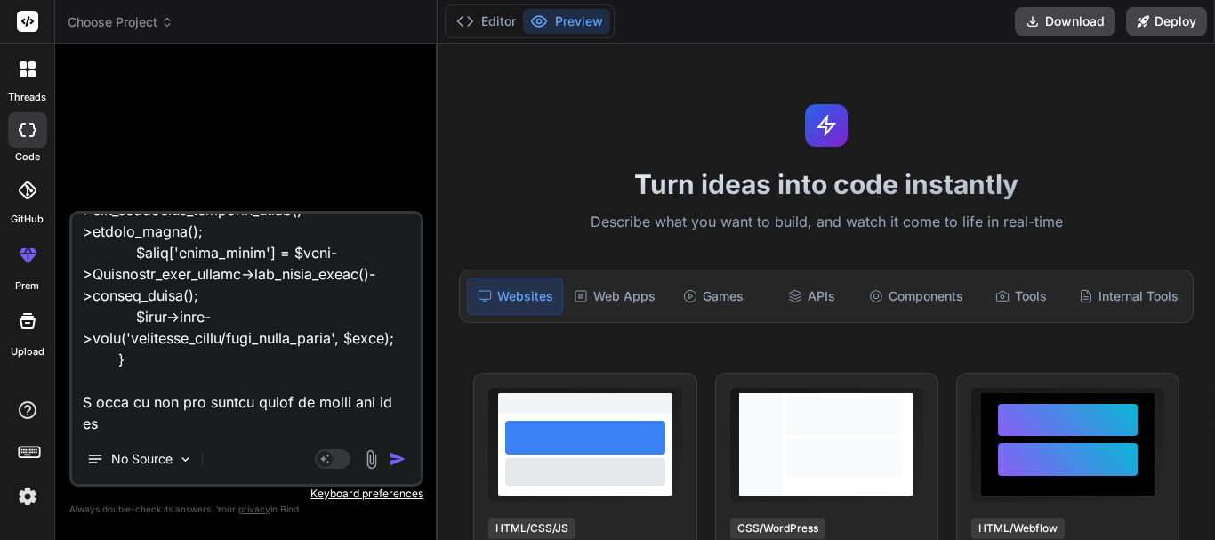
type textarea "<div class="form-container"> <form action="" method="post"> <div class="filter-…"
type textarea "x"
type textarea "<div class="form-container"> <form action="" method="post"> <div class="filter-…"
type textarea "x"
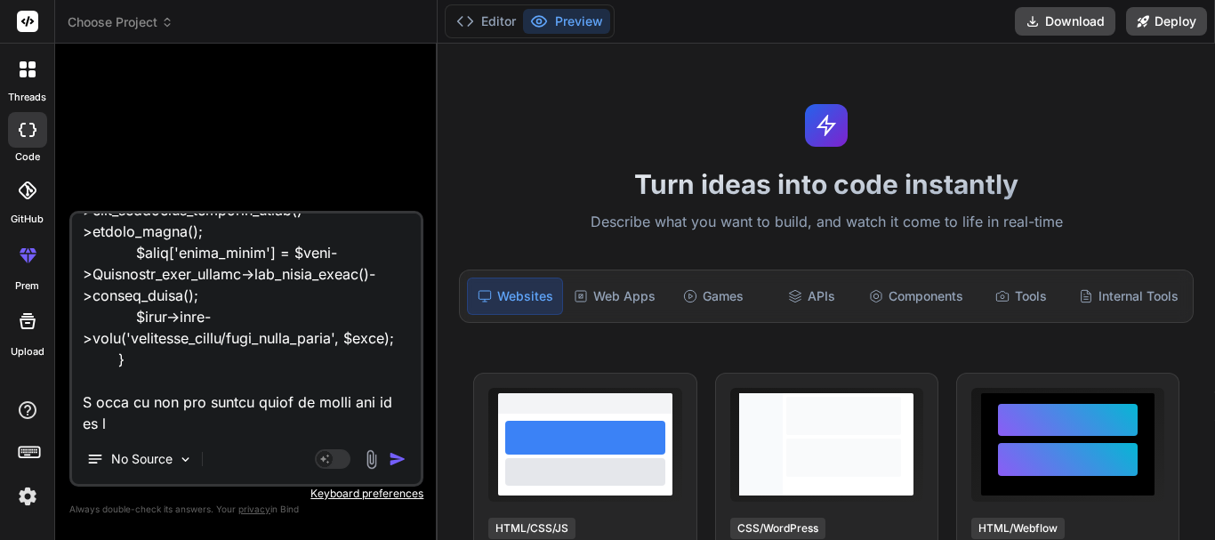
type textarea "<div class="form-container"> <form action="" method="post"> <div class="filter-…"
type textarea "x"
type textarea "<div class="form-container"> <form action="" method="post"> <div class="filter-…"
type textarea "x"
type textarea "<div class="form-container"> <form action="" method="post"> <div class="filter-…"
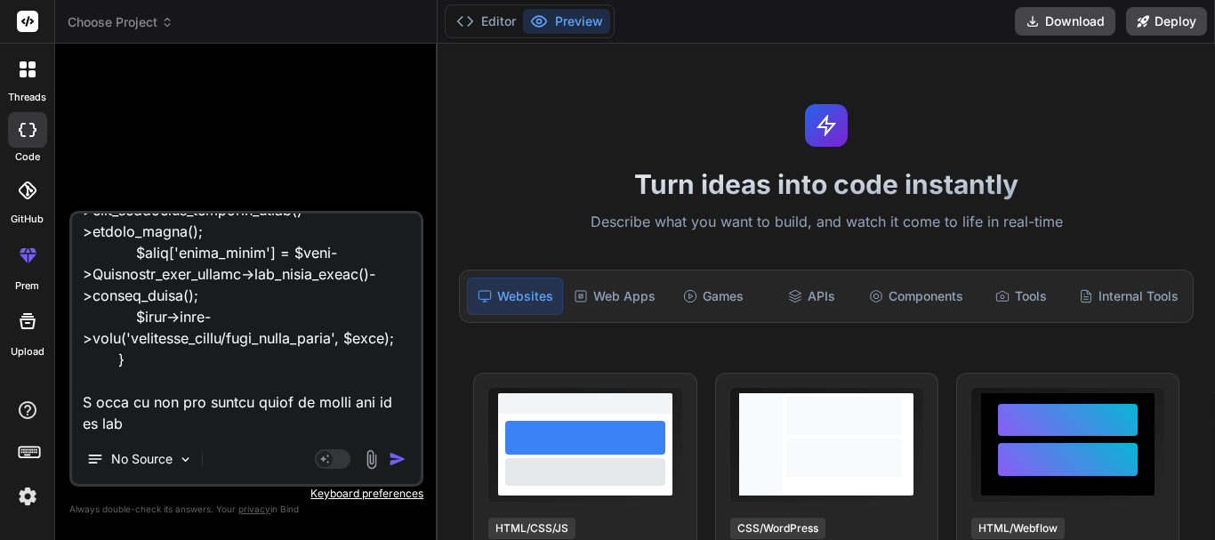
type textarea "x"
type textarea "<div class="form-container"> <form action="" method="post"> <div class="filter-…"
type textarea "x"
type textarea "<div class="form-container"> <form action="" method="post"> <div class="filter-…"
type textarea "x"
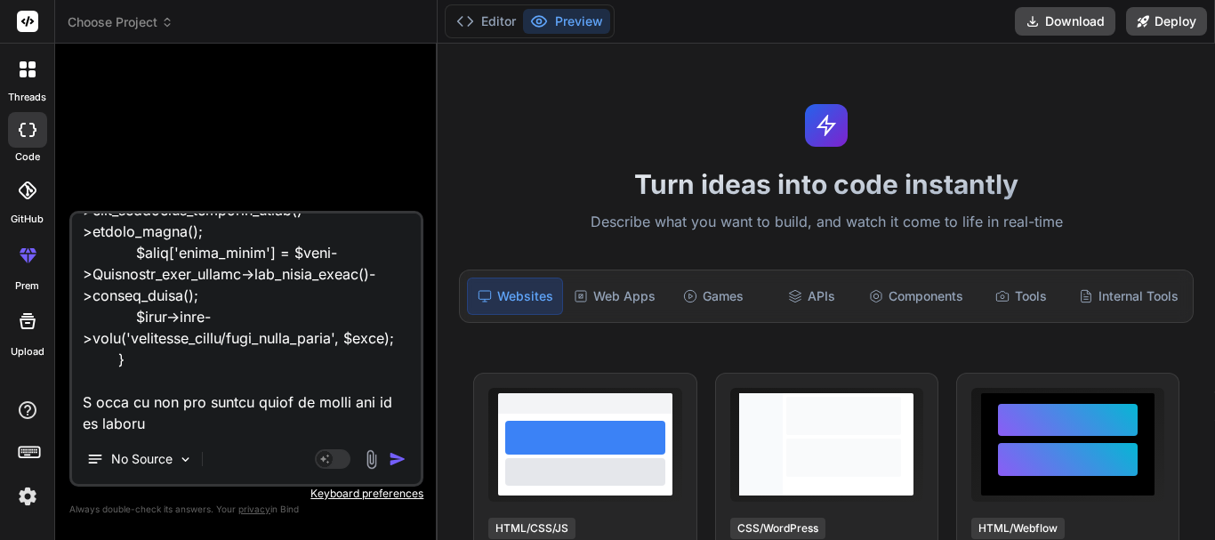
type textarea "<div class="form-container"> <form action="" method="post"> <div class="filter-…"
type textarea "x"
type textarea "<div class="form-container"> <form action="" method="post"> <div class="filter-…"
type textarea "x"
type textarea "<div class="form-container"> <form action="" method="post"> <div class="filter-…"
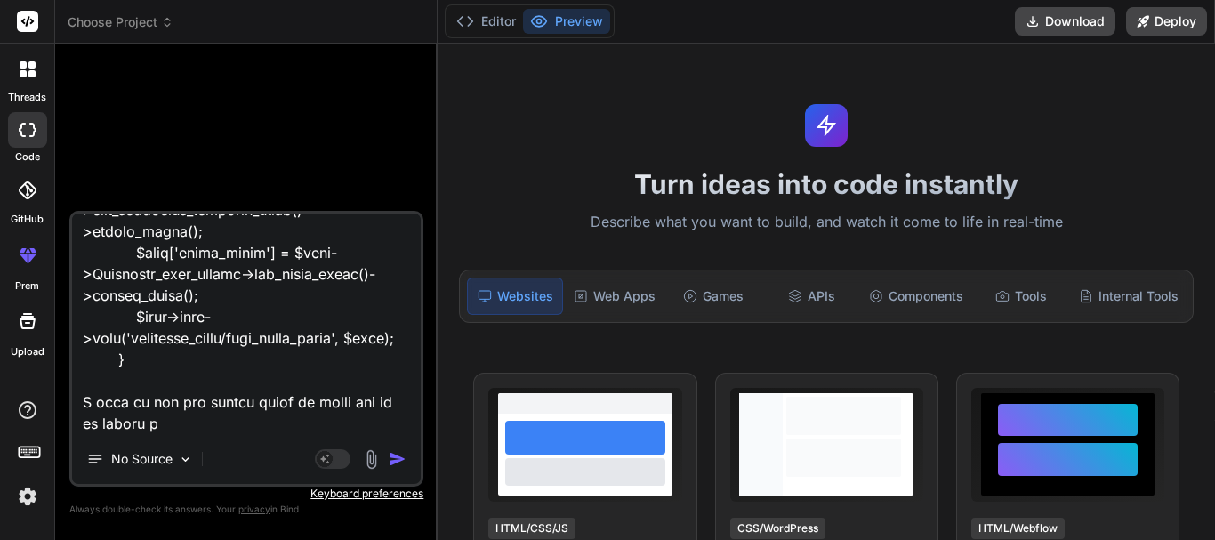
type textarea "x"
type textarea "<div class="form-container"> <form action="" method="post"> <div class="filter-…"
type textarea "x"
type textarea "<div class="form-container"> <form action="" method="post"> <div class="filter-…"
type textarea "x"
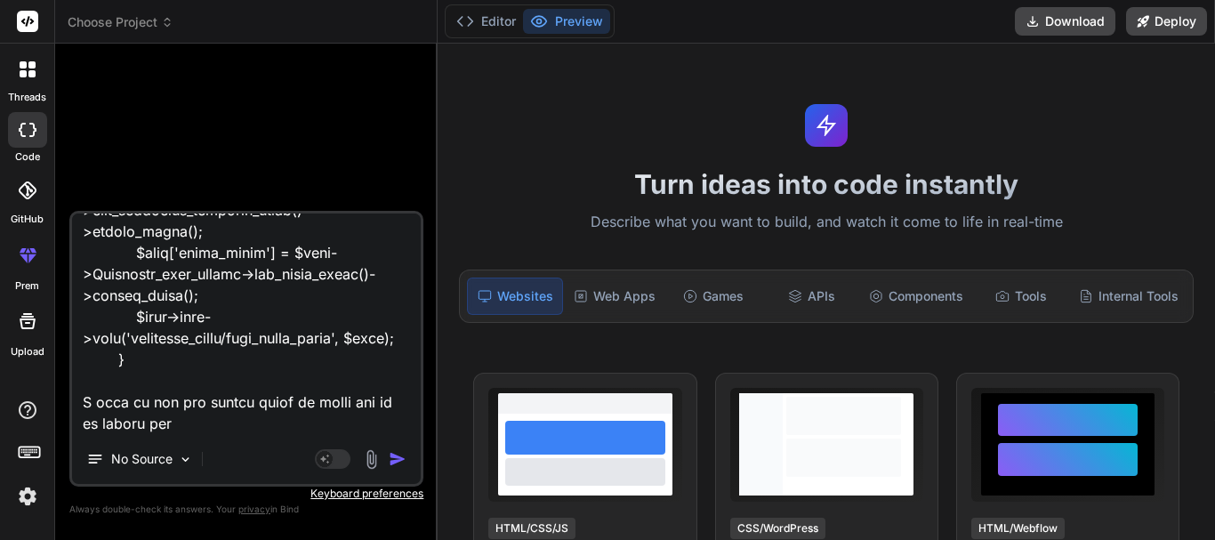
type textarea "<div class="form-container"> <form action="" method="post"> <div class="filter-…"
type textarea "x"
type textarea "<div class="form-container"> <form action="" method="post"> <div class="filter-…"
type textarea "x"
type textarea "<div class="form-container"> <form action="" method="post"> <div class="filter-…"
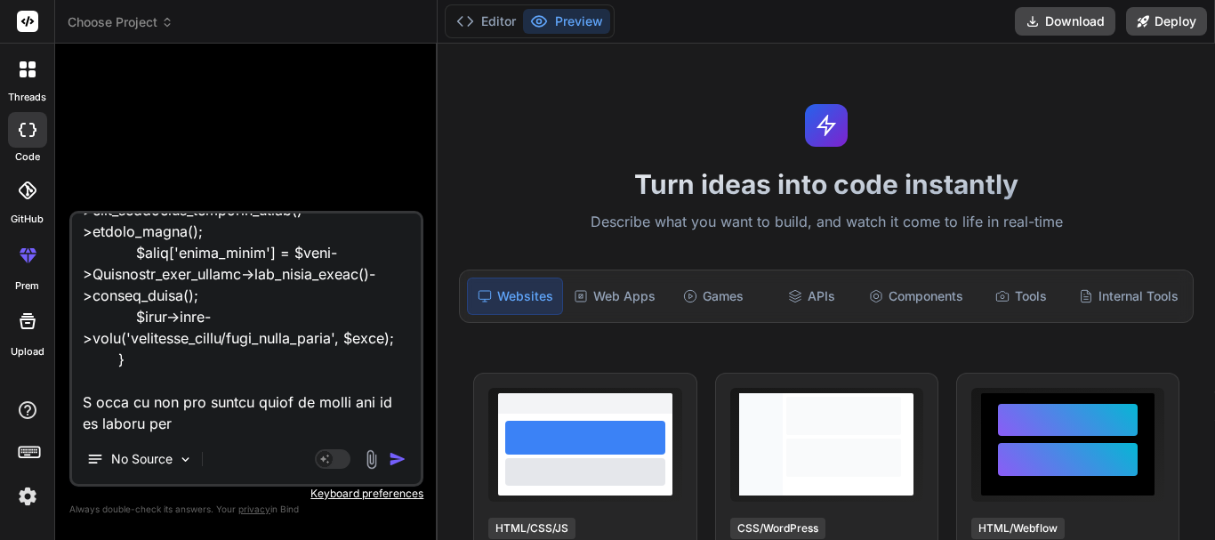
type textarea "x"
type textarea "<div class="form-container"> <form action="" method="post"> <div class="filter-…"
type textarea "x"
type textarea "<div class="form-container"> <form action="" method="post"> <div class="filter-…"
type textarea "x"
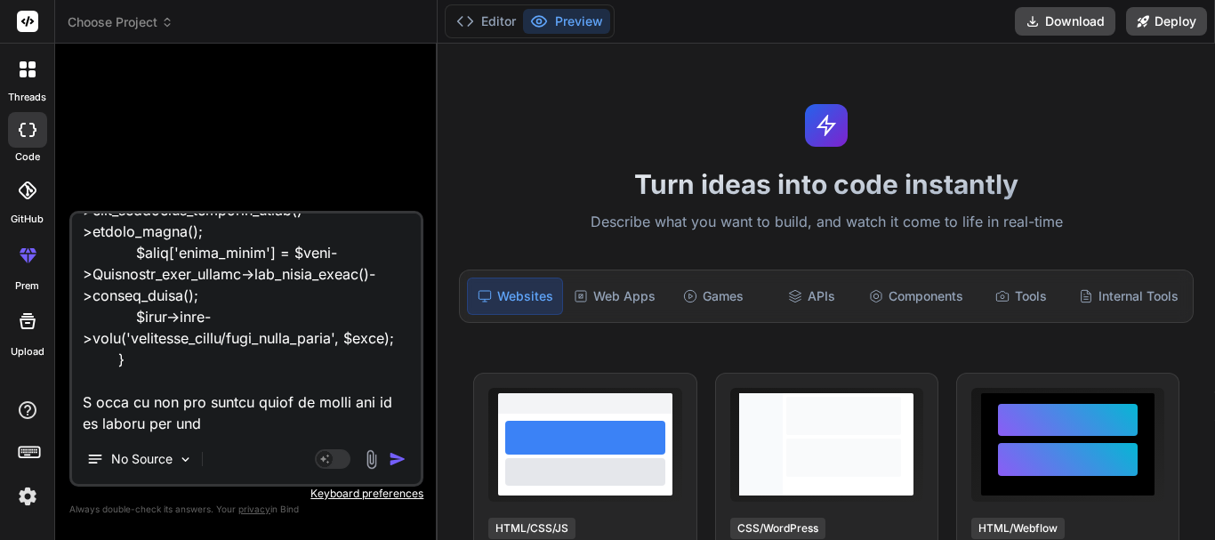
type textarea "<div class="form-container"> <form action="" method="post"> <div class="filter-…"
click at [377, 429] on textarea at bounding box center [246, 324] width 349 height 221
click at [398, 458] on img "button" at bounding box center [398, 459] width 18 height 18
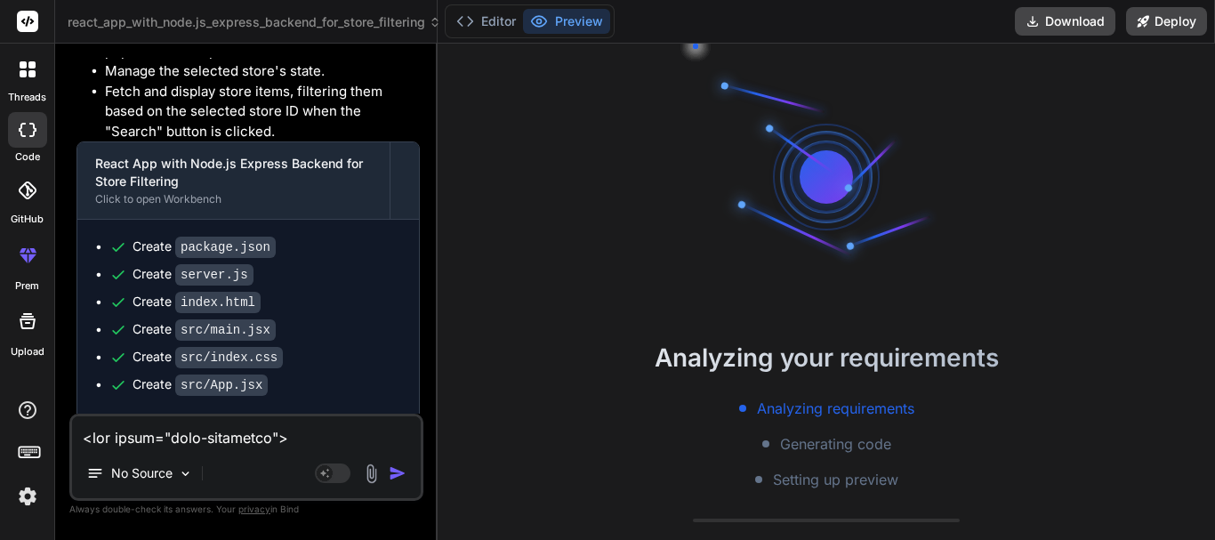
scroll to position [51, 0]
click at [496, 21] on button "Editor" at bounding box center [486, 21] width 74 height 25
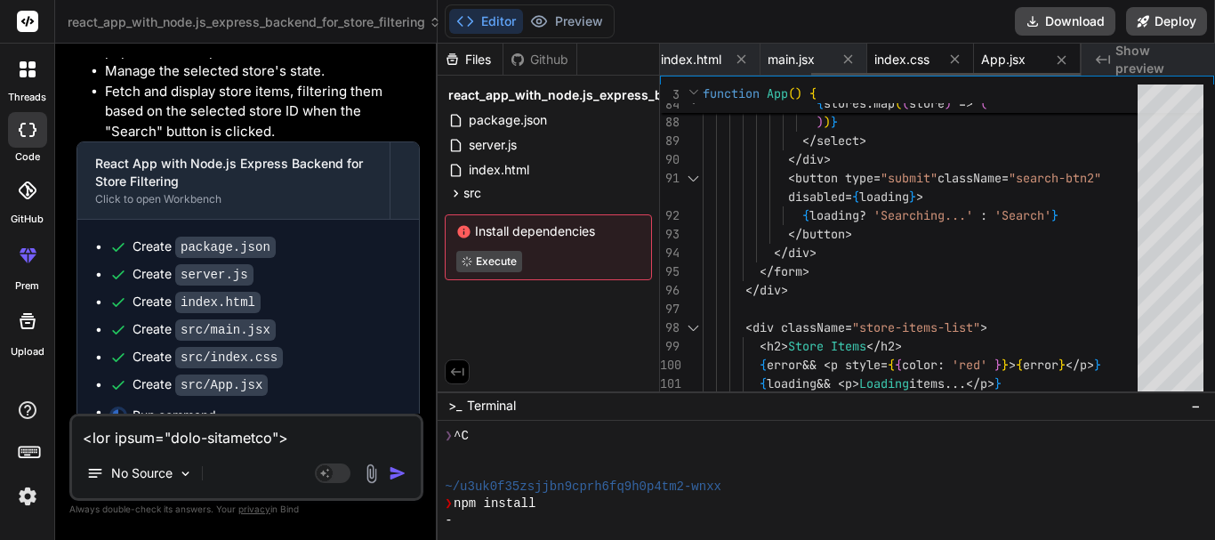
click at [892, 52] on span "index.css" at bounding box center [902, 60] width 55 height 18
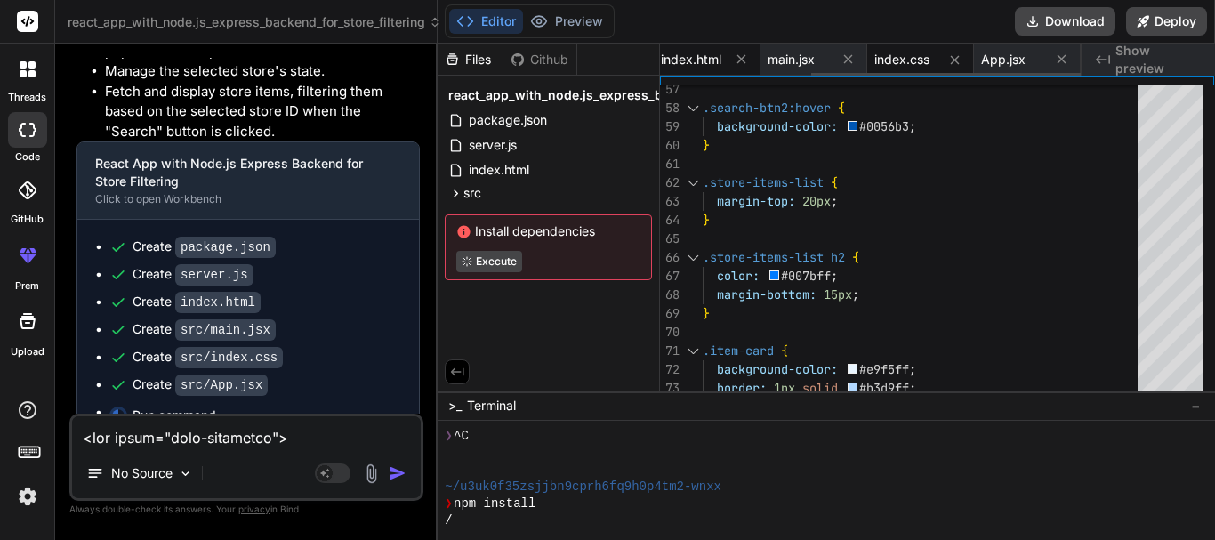
click at [690, 62] on span "index.html" at bounding box center [691, 60] width 61 height 18
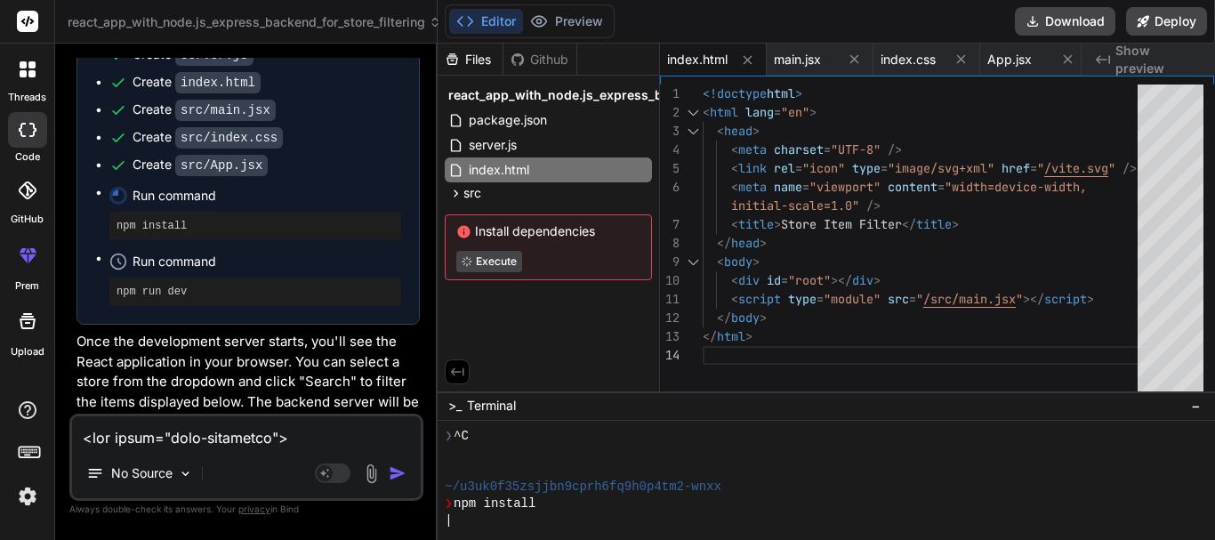
scroll to position [2146, 0]
click at [30, 66] on icon at bounding box center [31, 64] width 7 height 7
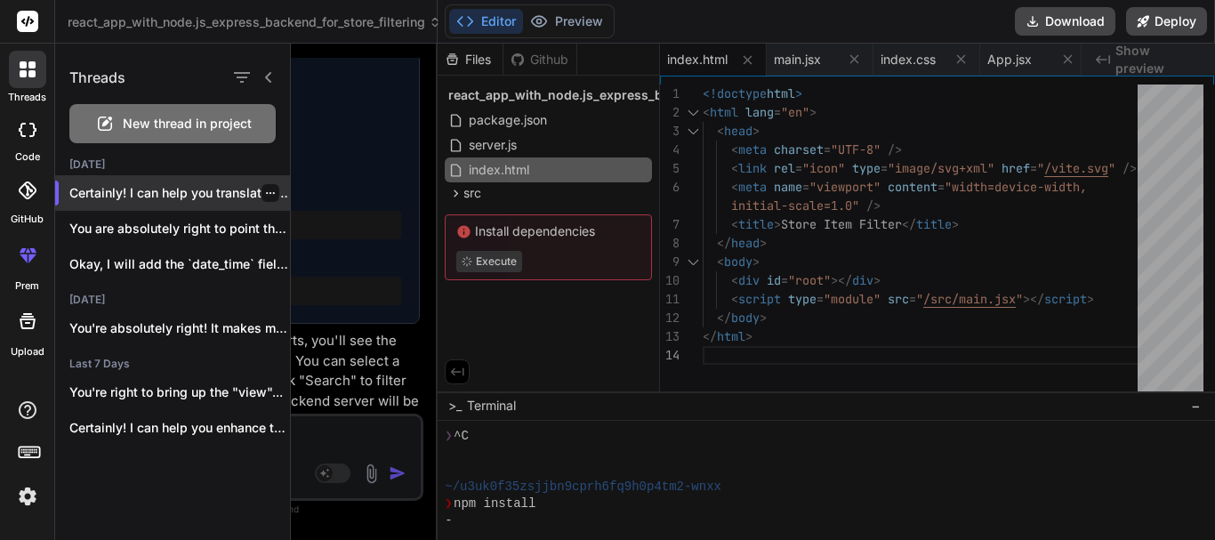
click at [266, 194] on icon "button" at bounding box center [270, 193] width 9 height 2
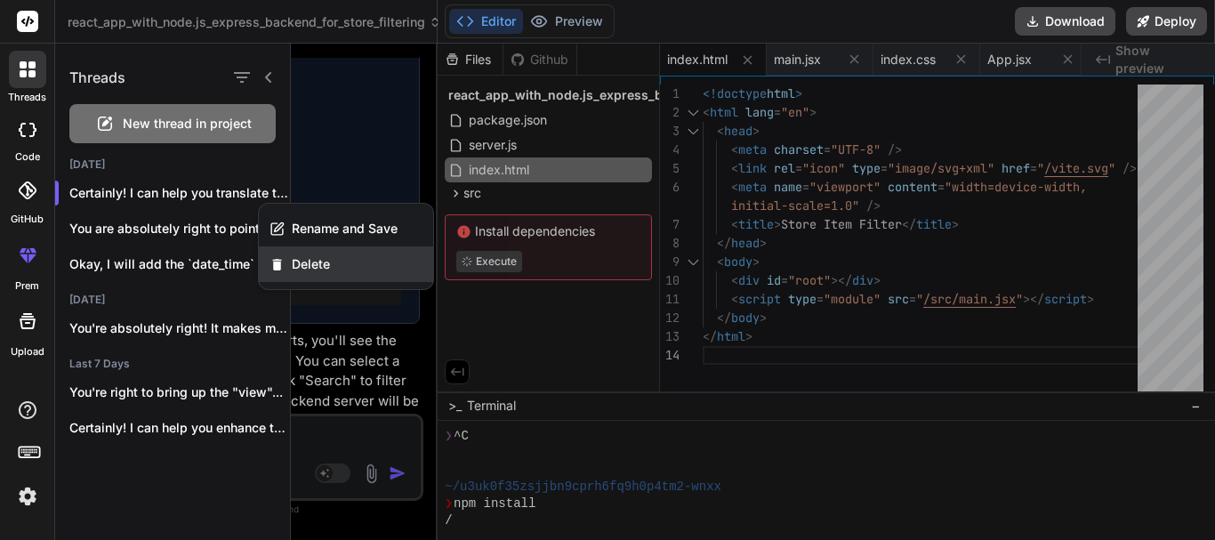
click at [278, 271] on icon "button" at bounding box center [277, 264] width 15 height 15
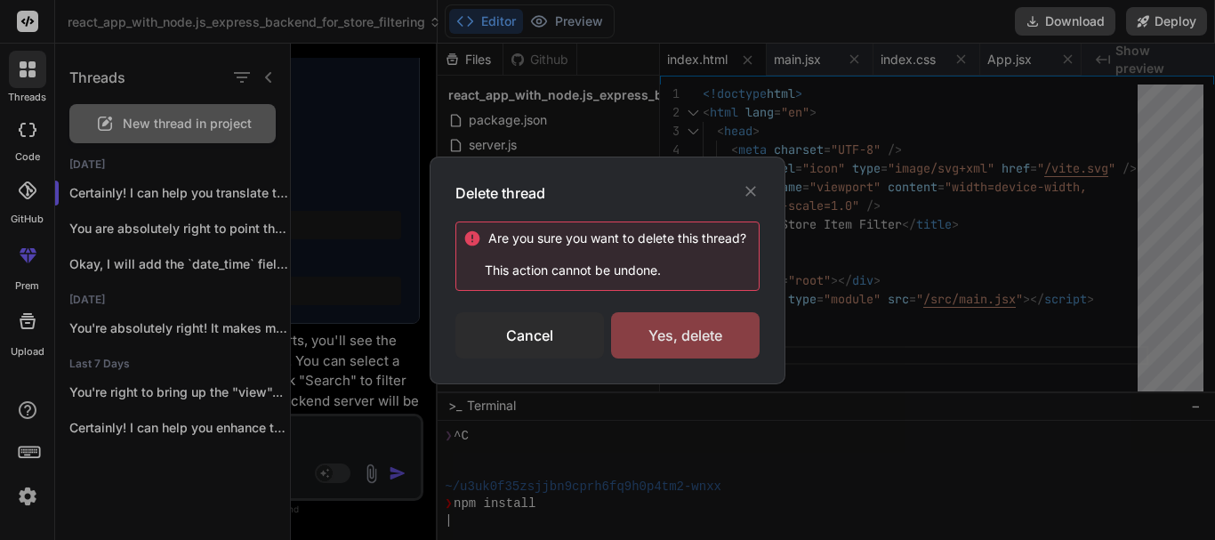
click at [663, 332] on div "Yes, delete" at bounding box center [685, 335] width 149 height 46
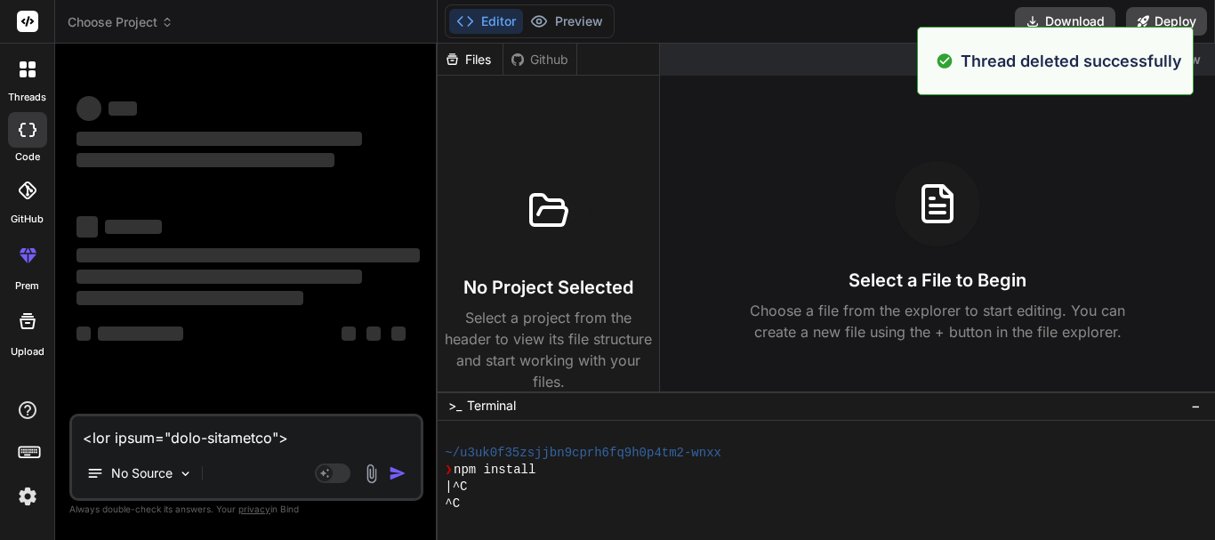
scroll to position [118, 0]
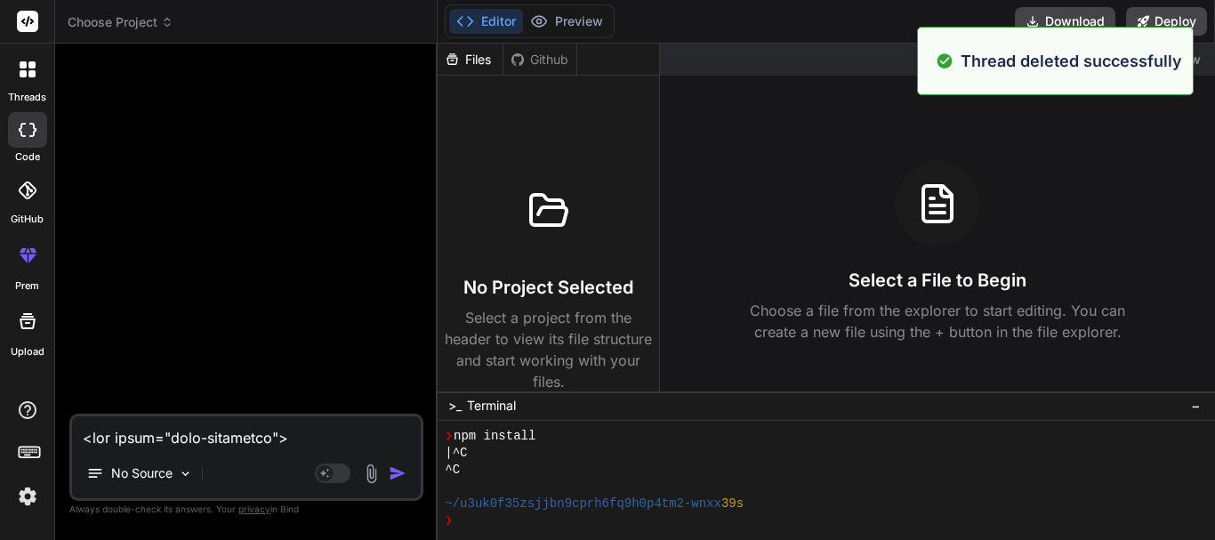
click at [34, 79] on div at bounding box center [27, 69] width 37 height 37
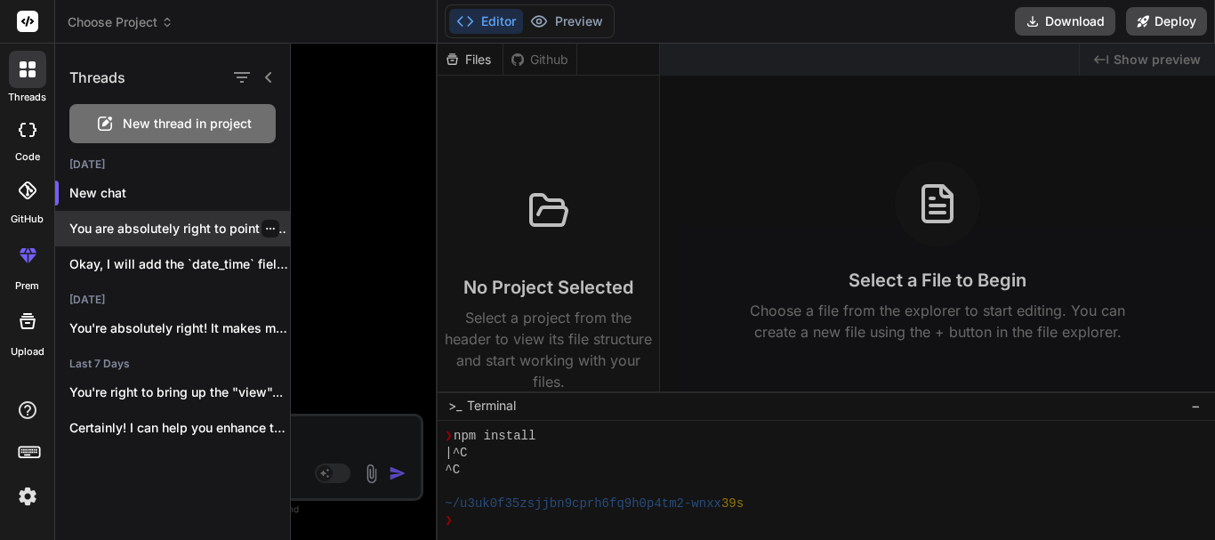
click at [265, 233] on icon "button" at bounding box center [270, 228] width 11 height 11
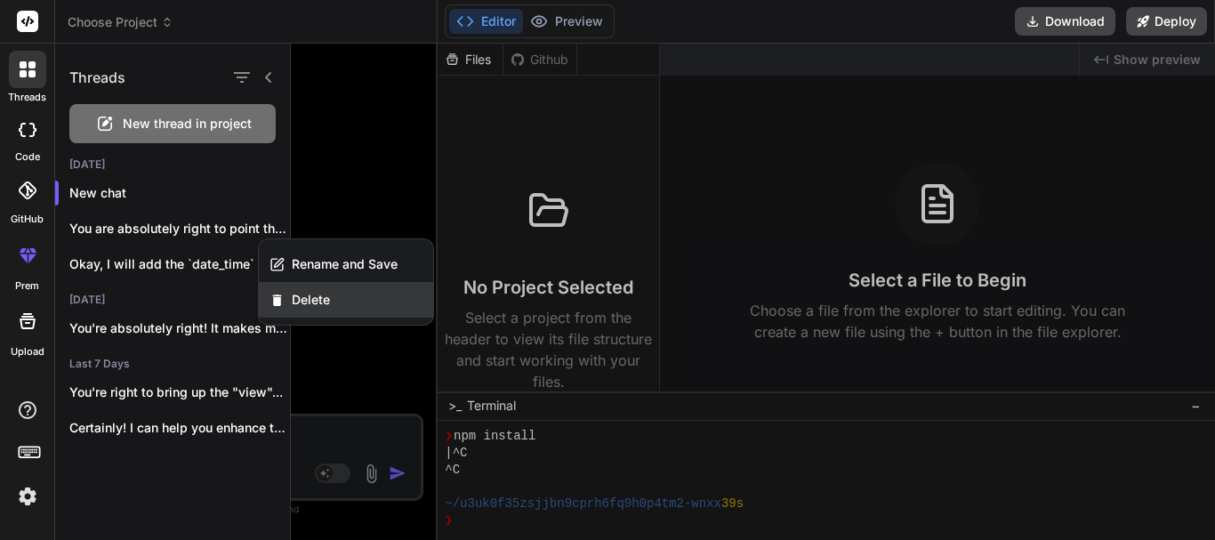
click at [308, 303] on span "Delete" at bounding box center [311, 300] width 38 height 18
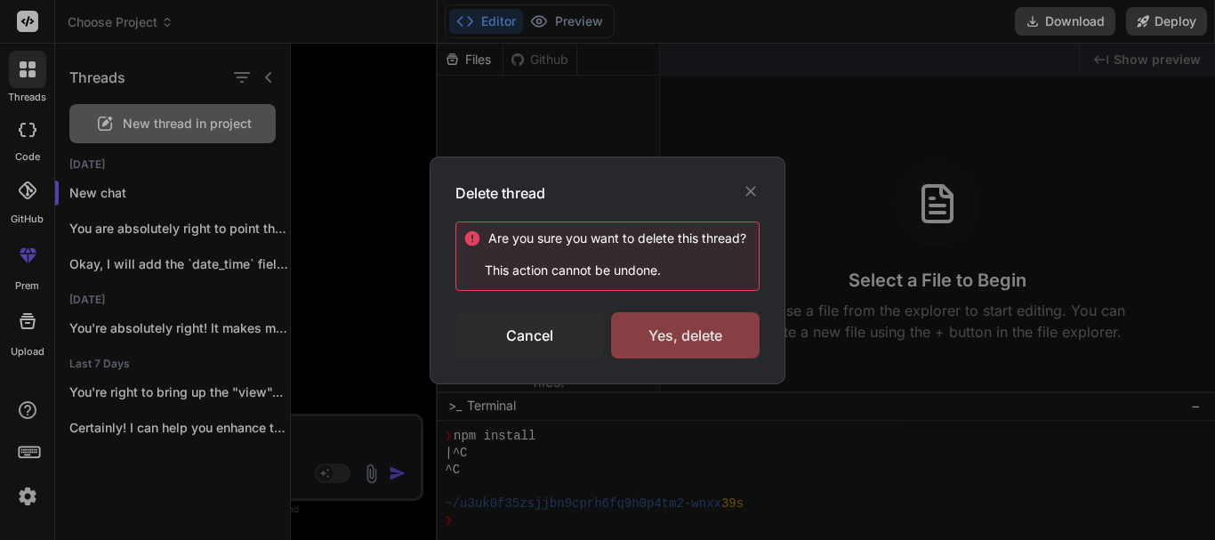
click at [698, 330] on div "Yes, delete" at bounding box center [685, 335] width 149 height 46
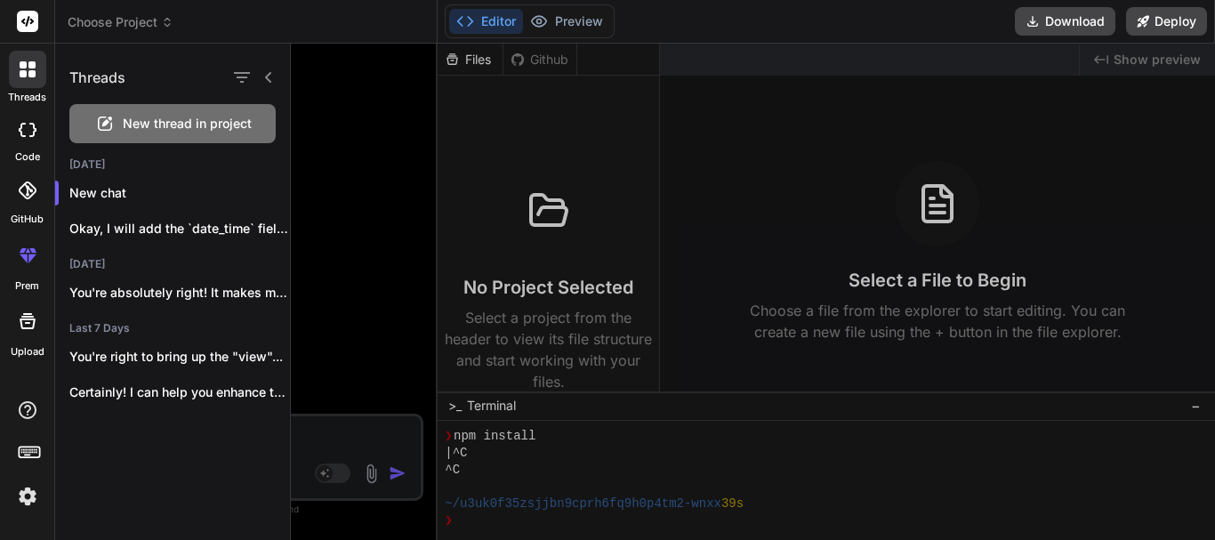
click at [182, 135] on div "New thread in project" at bounding box center [172, 123] width 206 height 39
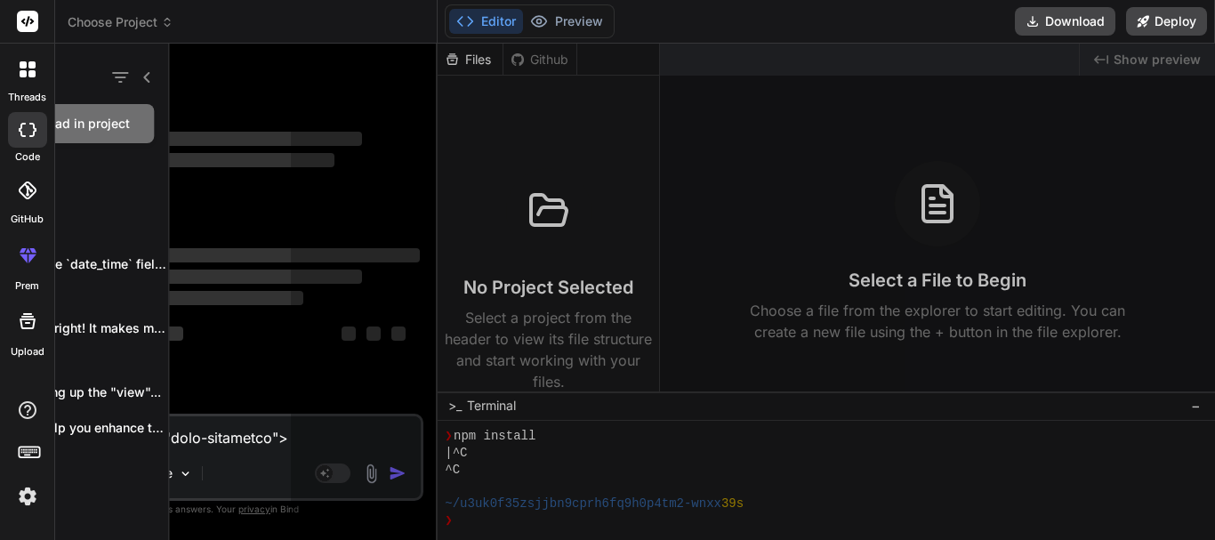
scroll to position [186, 0]
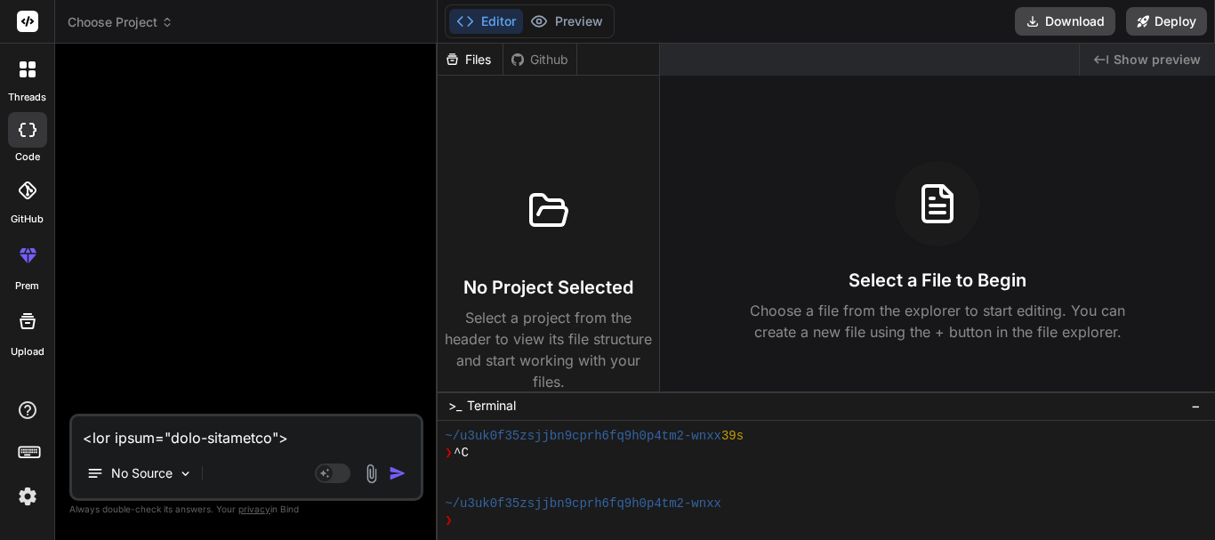
click at [259, 430] on textarea at bounding box center [246, 432] width 349 height 32
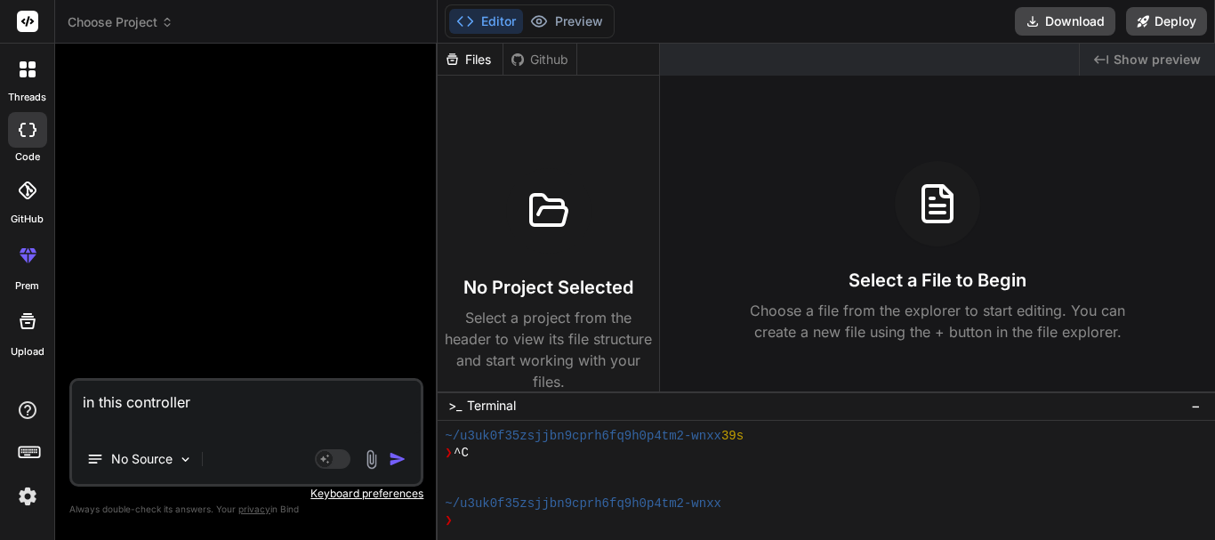
paste textarea "public function list_store_items() { $this->custom_lib->page_protect(); $data['…"
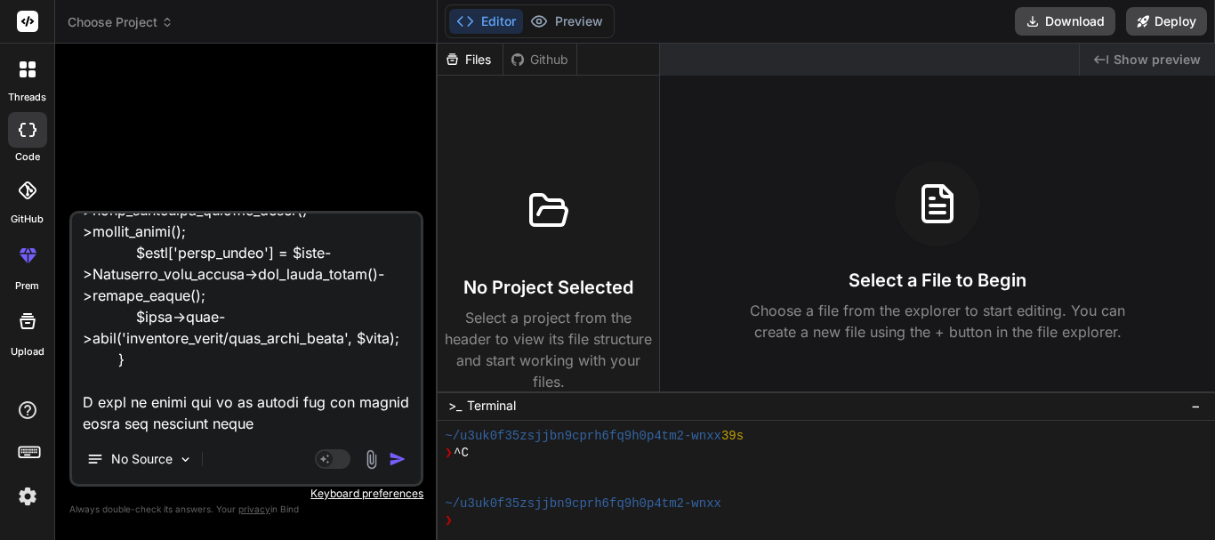
scroll to position [1199, 0]
paste textarea "<div class="form-container"> <form action="" method="post"> <div class="filter-…"
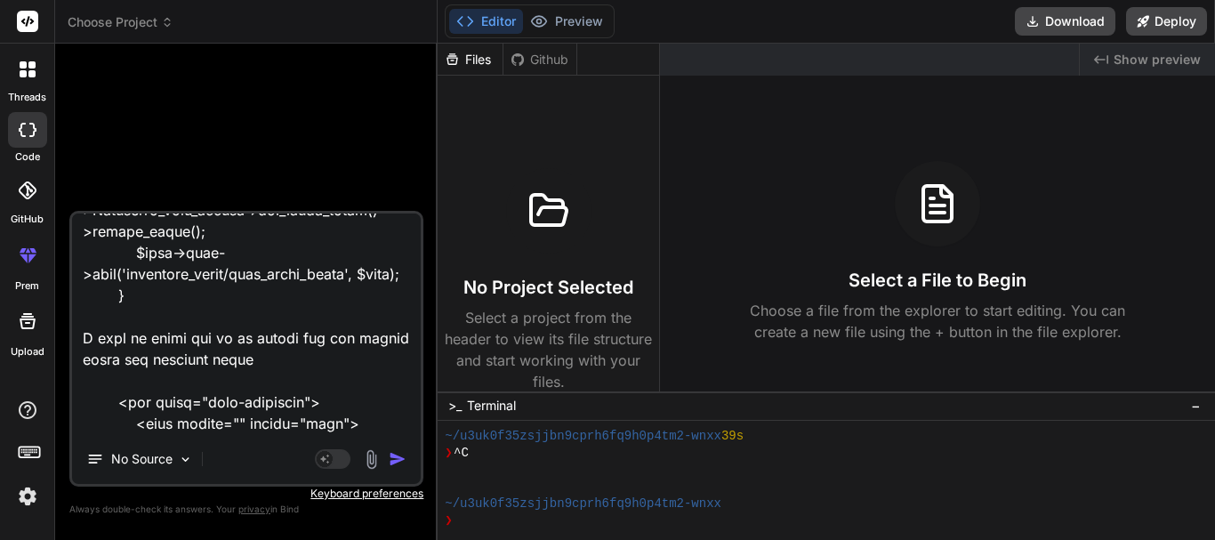
scroll to position [2009, 0]
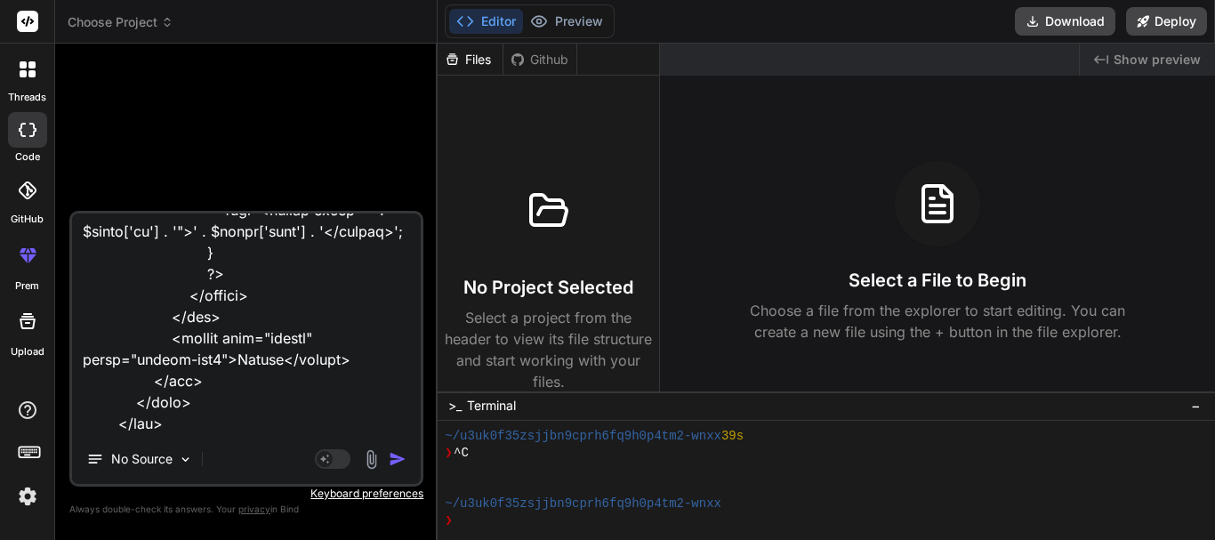
click at [395, 458] on img "button" at bounding box center [398, 459] width 18 height 18
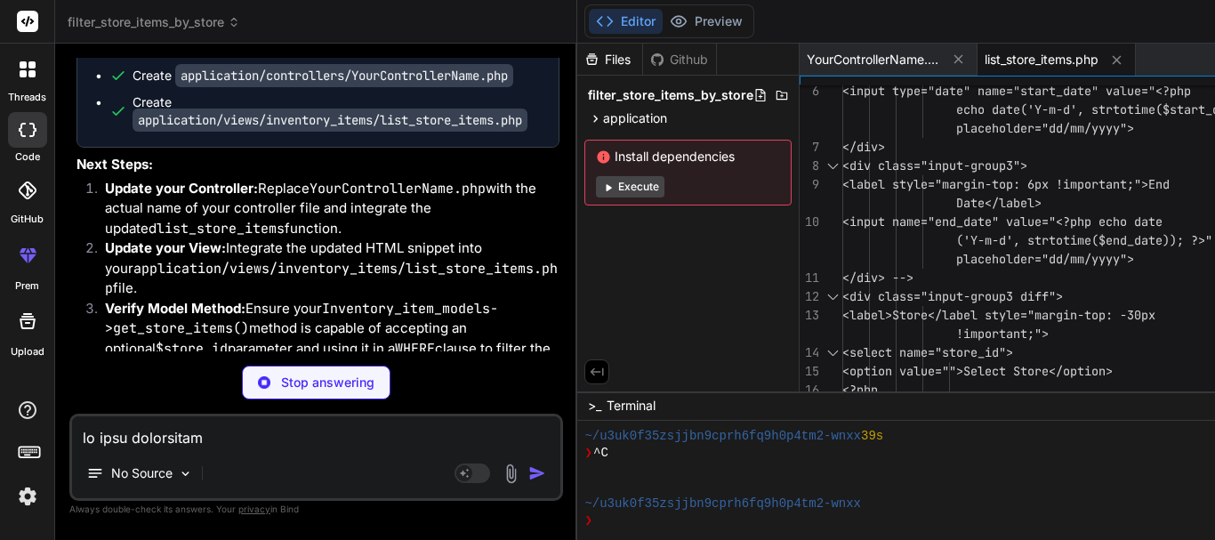
scroll to position [1286, 0]
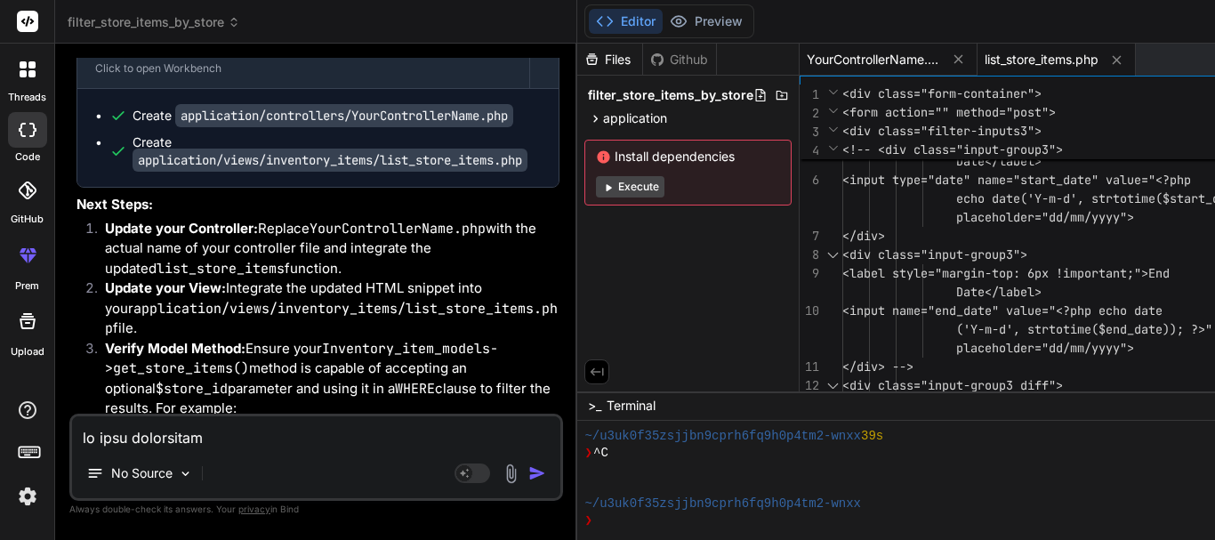
click at [807, 66] on span "YourControllerName.php" at bounding box center [873, 60] width 133 height 18
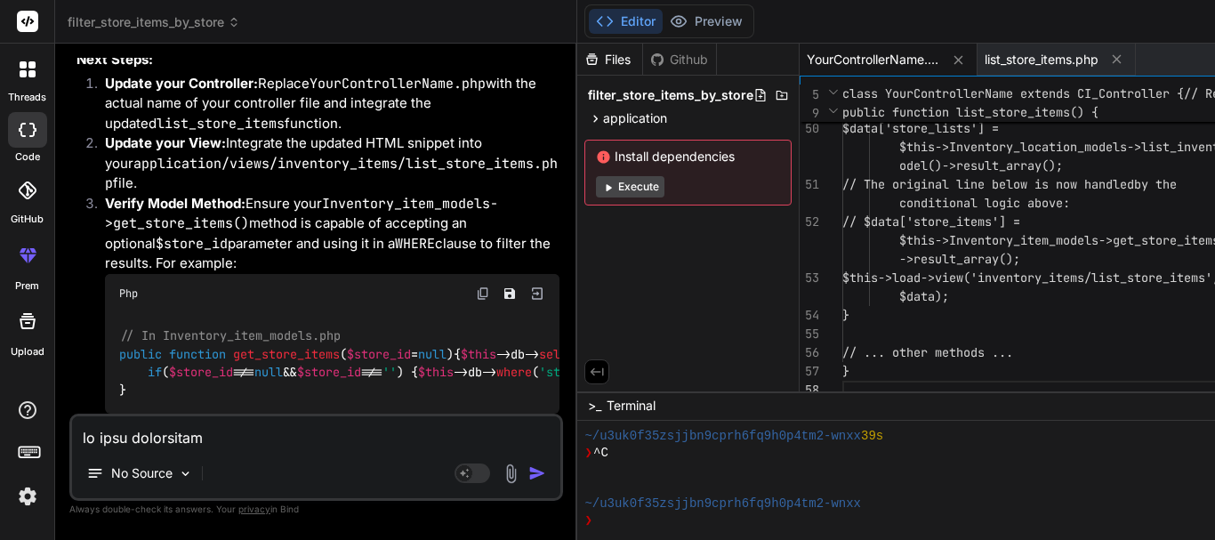
scroll to position [0, 0]
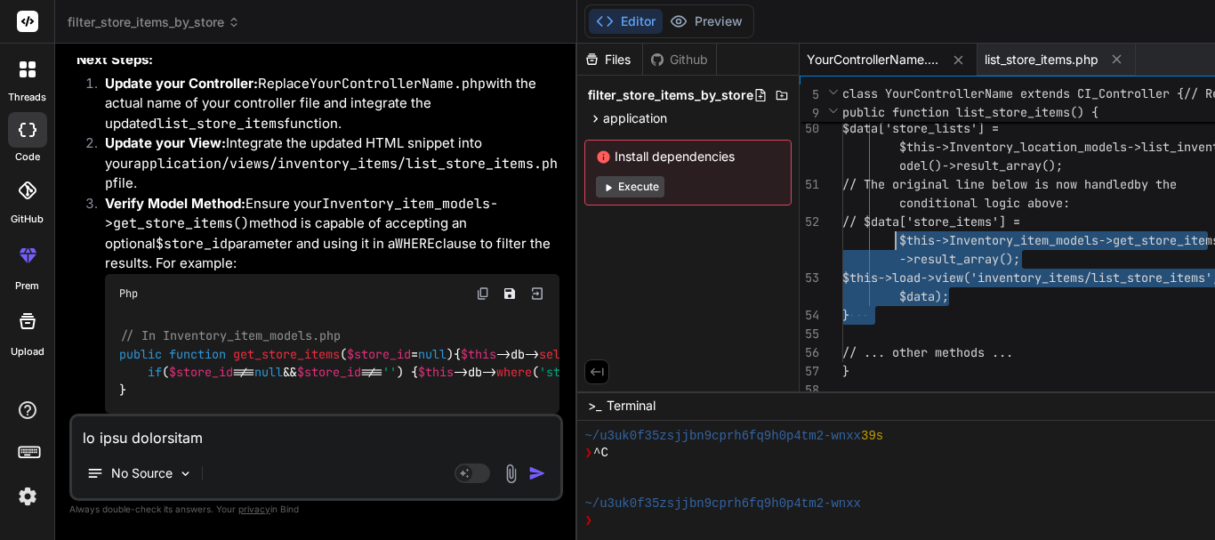
drag, startPoint x: 772, startPoint y: 311, endPoint x: 734, endPoint y: 229, distance: 90.4
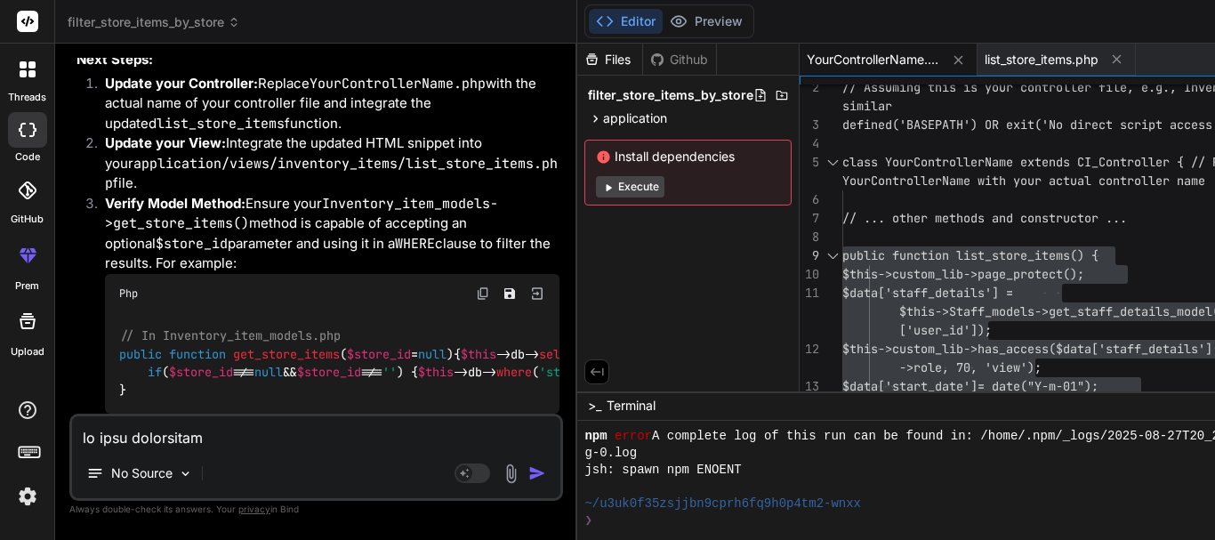
scroll to position [490, 0]
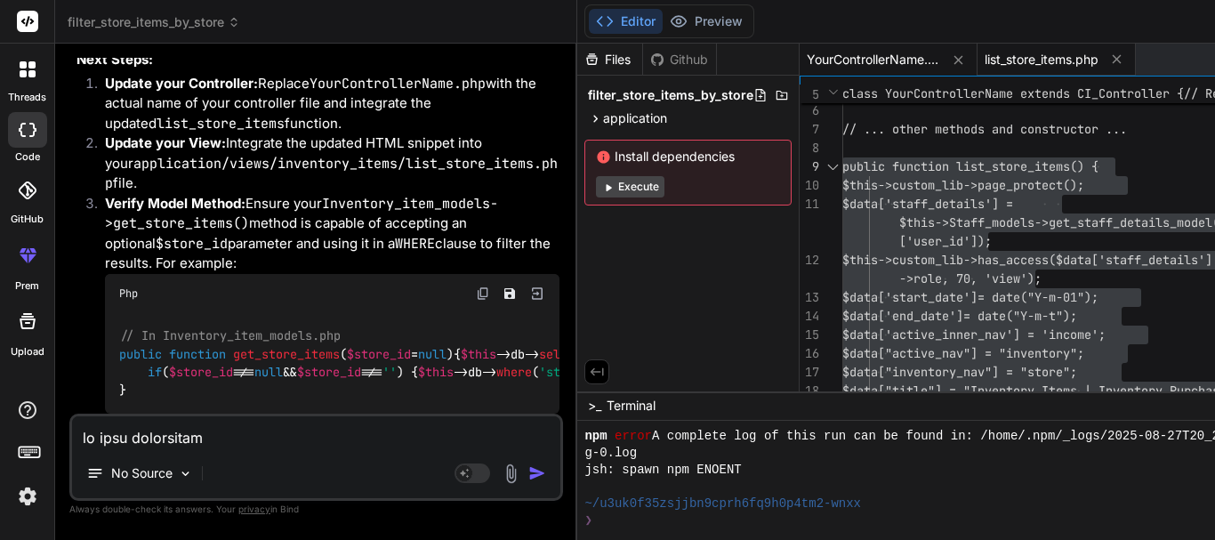
click at [985, 62] on span "list_store_items.php" at bounding box center [1042, 60] width 114 height 18
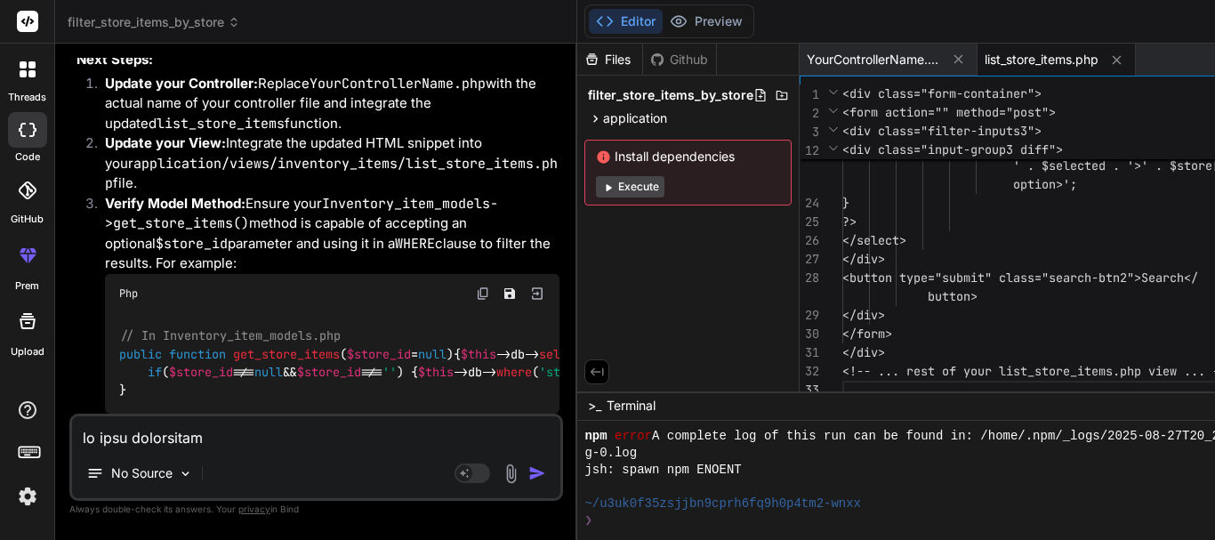
scroll to position [0, 0]
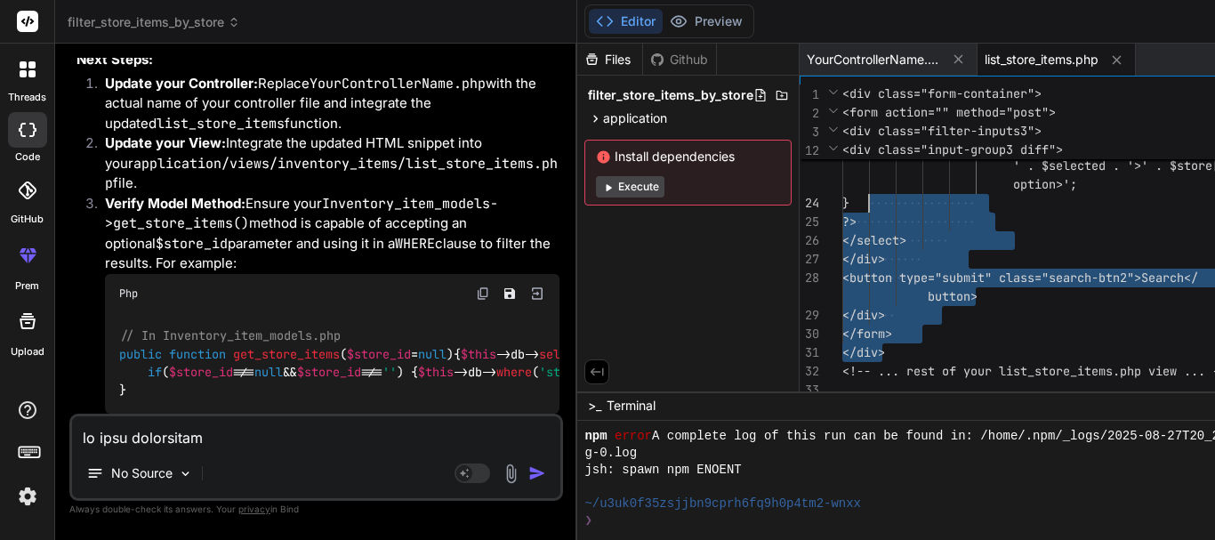
drag, startPoint x: 816, startPoint y: 344, endPoint x: 739, endPoint y: 196, distance: 167.1
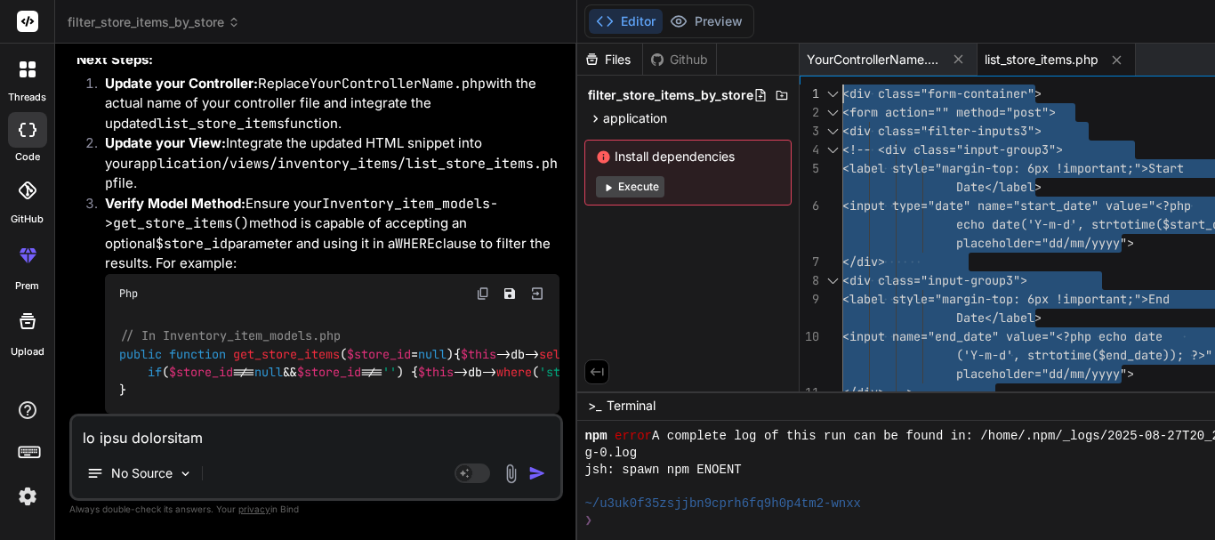
click at [843, 92] on div "</div> --> <input name="end_date" value="<?ph p echo date ('Y-m-d', strtotime($…" at bounding box center [1075, 505] width 464 height 841
click at [843, 306] on div "</div> --> <input name="end_date" value="<?ph p echo date ('Y-m-d', strtotime($…" at bounding box center [1075, 505] width 464 height 841
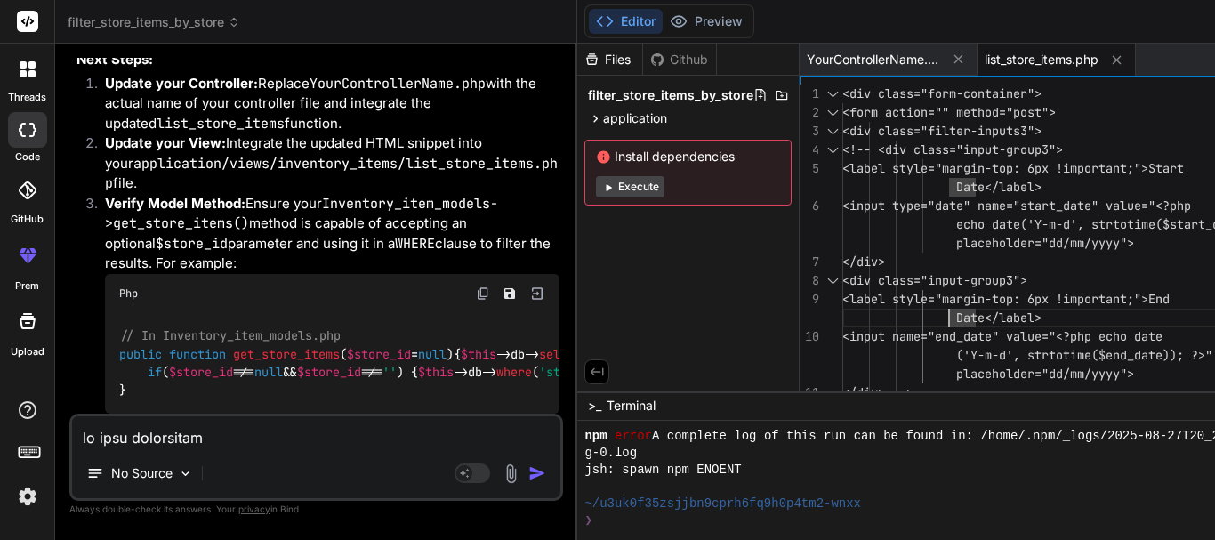
click at [476, 286] on img at bounding box center [483, 293] width 14 height 14
